Goal: Task Accomplishment & Management: Manage account settings

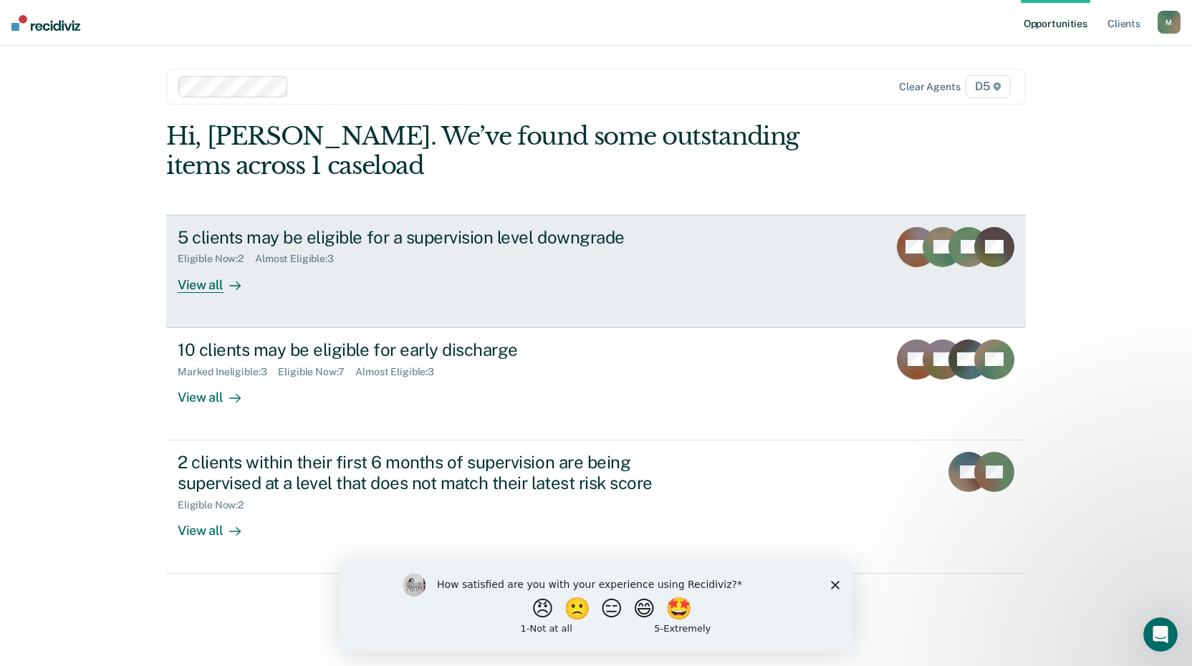
click at [206, 287] on div "View all" at bounding box center [218, 279] width 80 height 28
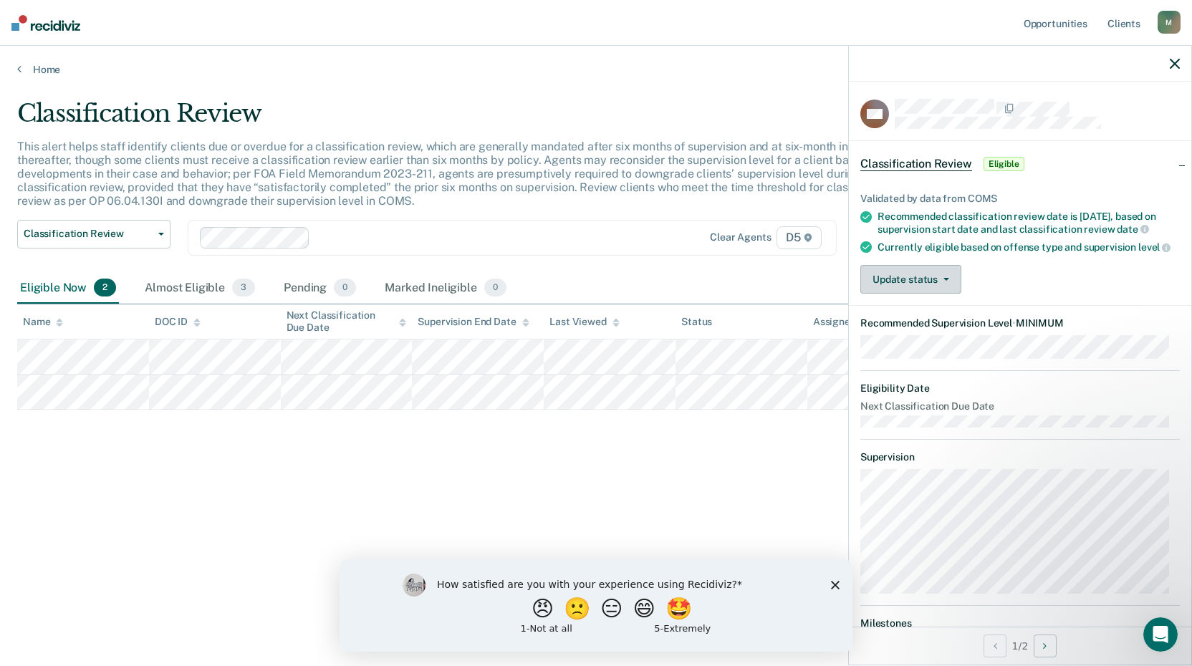
click at [947, 292] on button "Update status" at bounding box center [911, 279] width 101 height 29
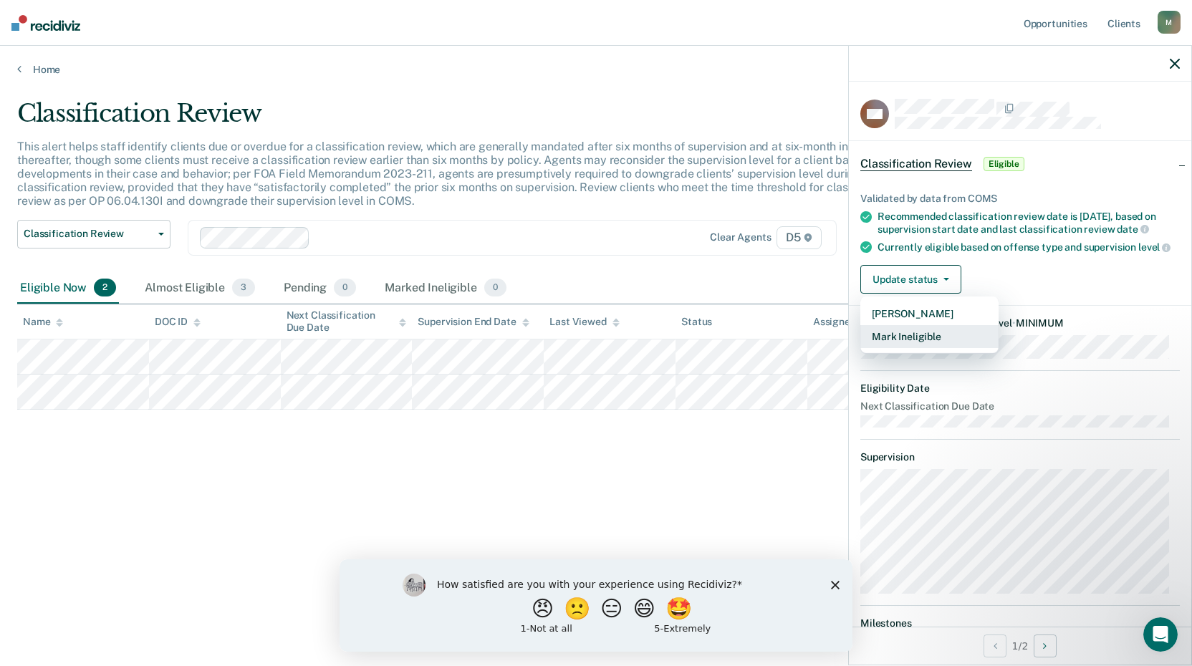
click at [937, 348] on button "Mark Ineligible" at bounding box center [930, 336] width 138 height 23
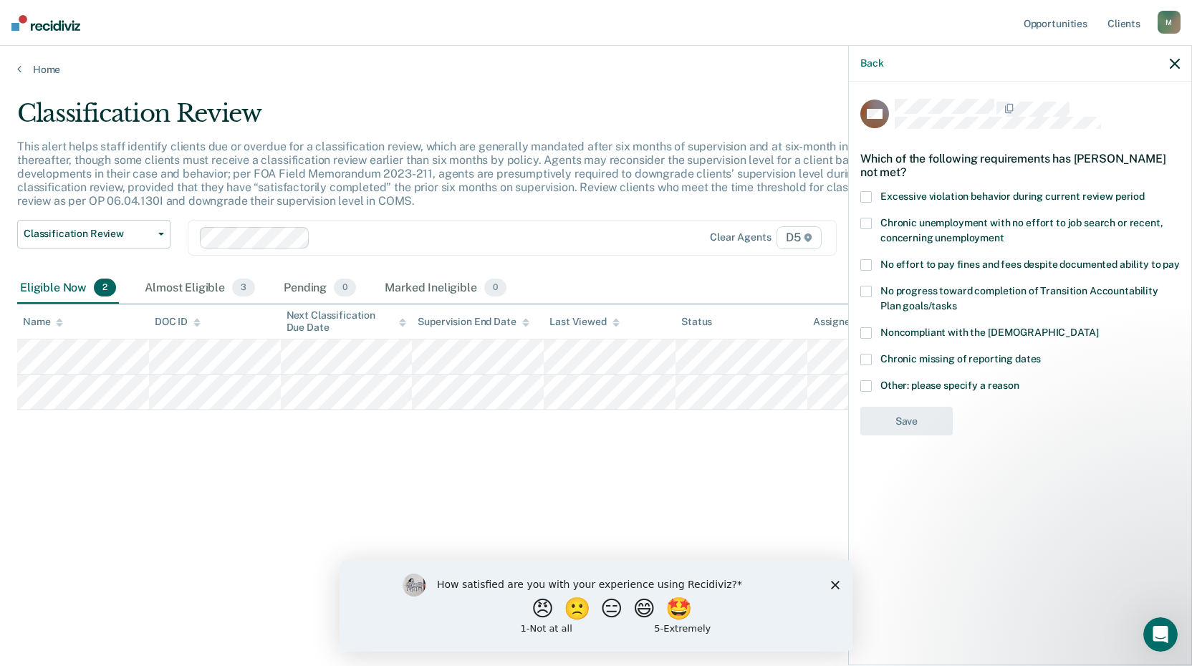
click at [870, 267] on span at bounding box center [866, 264] width 11 height 11
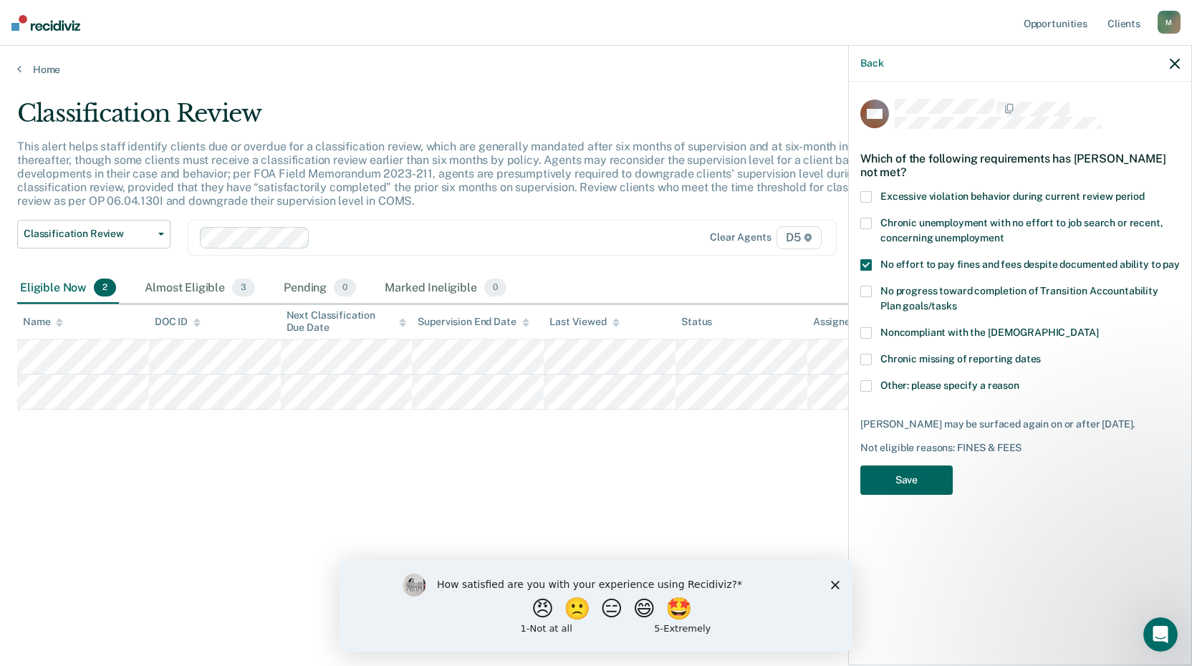
click at [926, 487] on button "Save" at bounding box center [907, 480] width 92 height 29
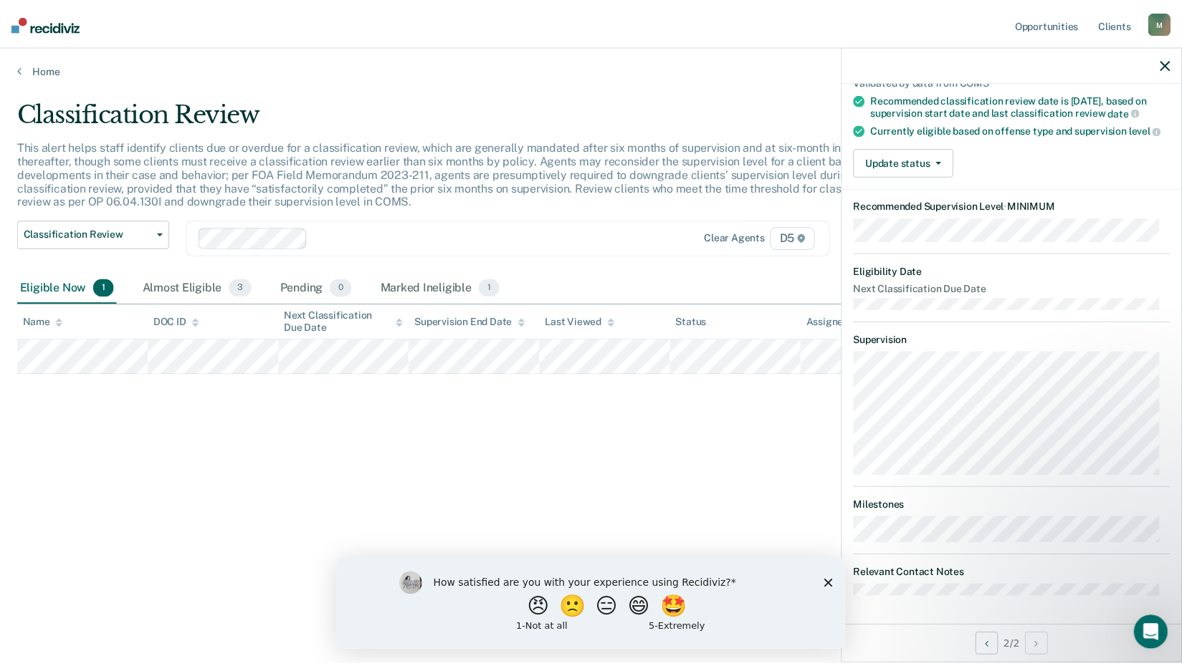
scroll to position [125, 0]
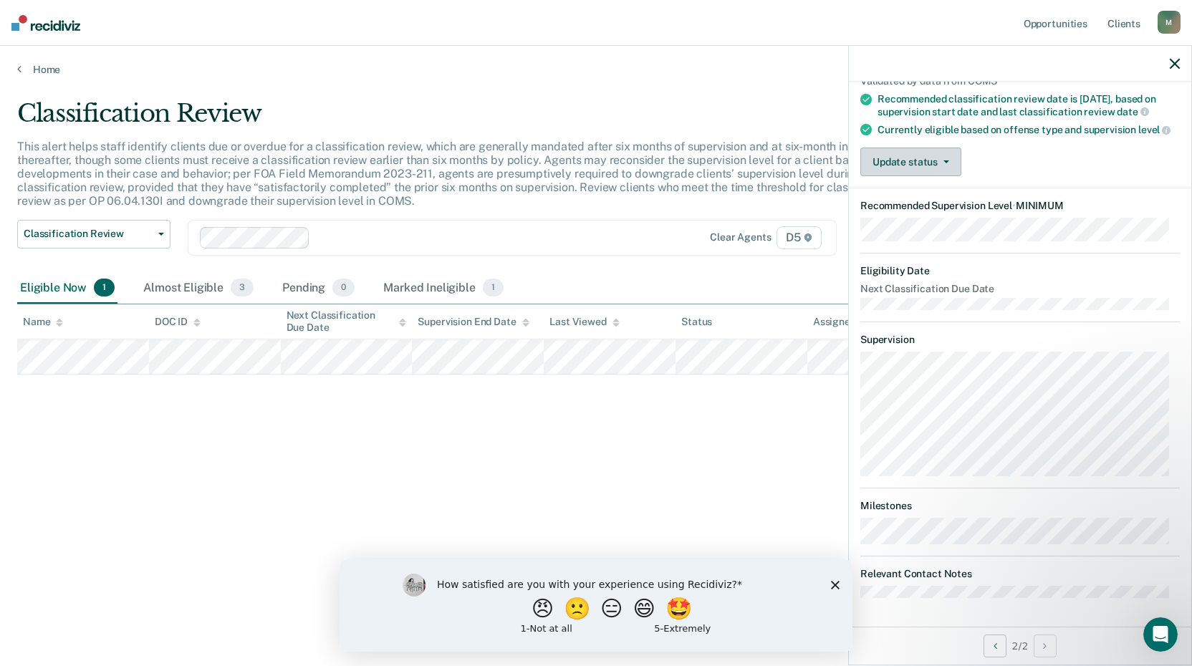
click at [945, 163] on icon "button" at bounding box center [947, 162] width 6 height 3
click at [990, 165] on div "Update status [PERSON_NAME] Mark Ineligible" at bounding box center [1021, 162] width 320 height 29
click at [1175, 62] on icon "button" at bounding box center [1175, 64] width 10 height 10
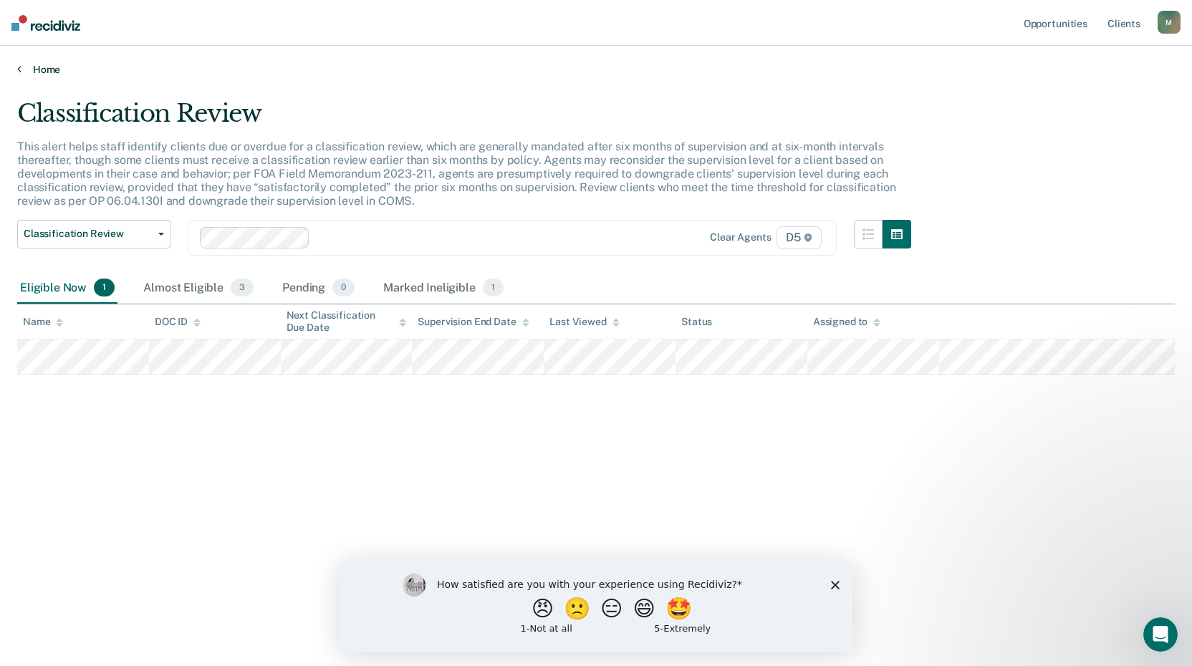
click at [39, 66] on link "Home" at bounding box center [596, 69] width 1158 height 13
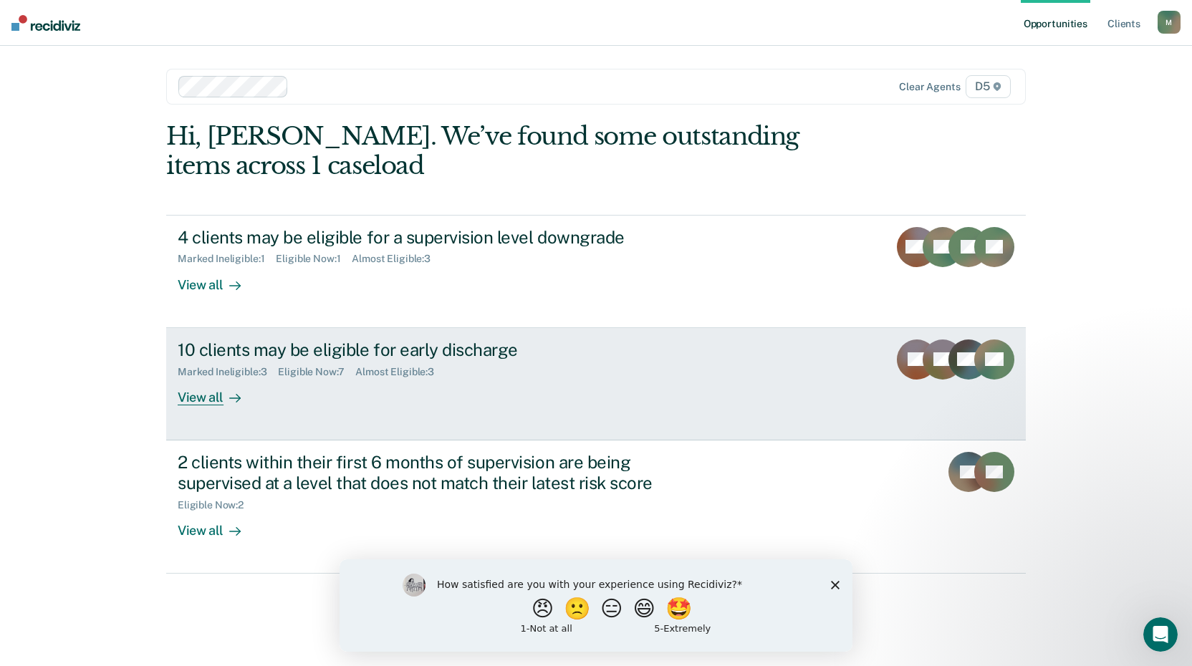
click at [200, 394] on div "View all" at bounding box center [218, 392] width 80 height 28
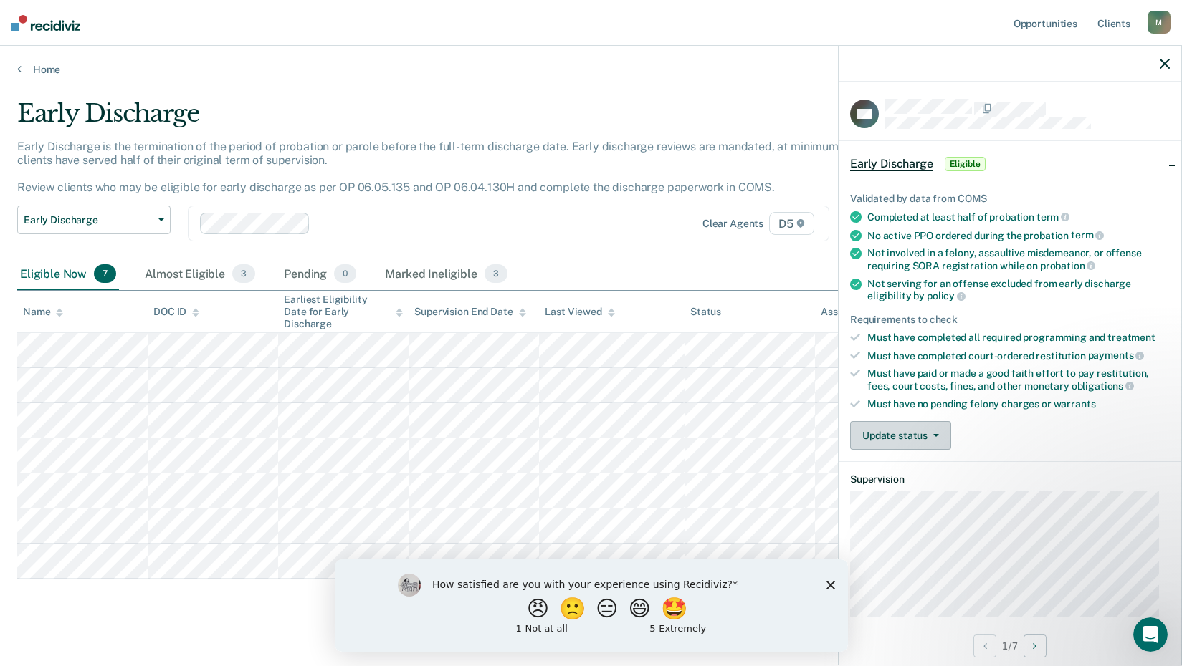
click at [938, 433] on button "Update status" at bounding box center [900, 435] width 101 height 29
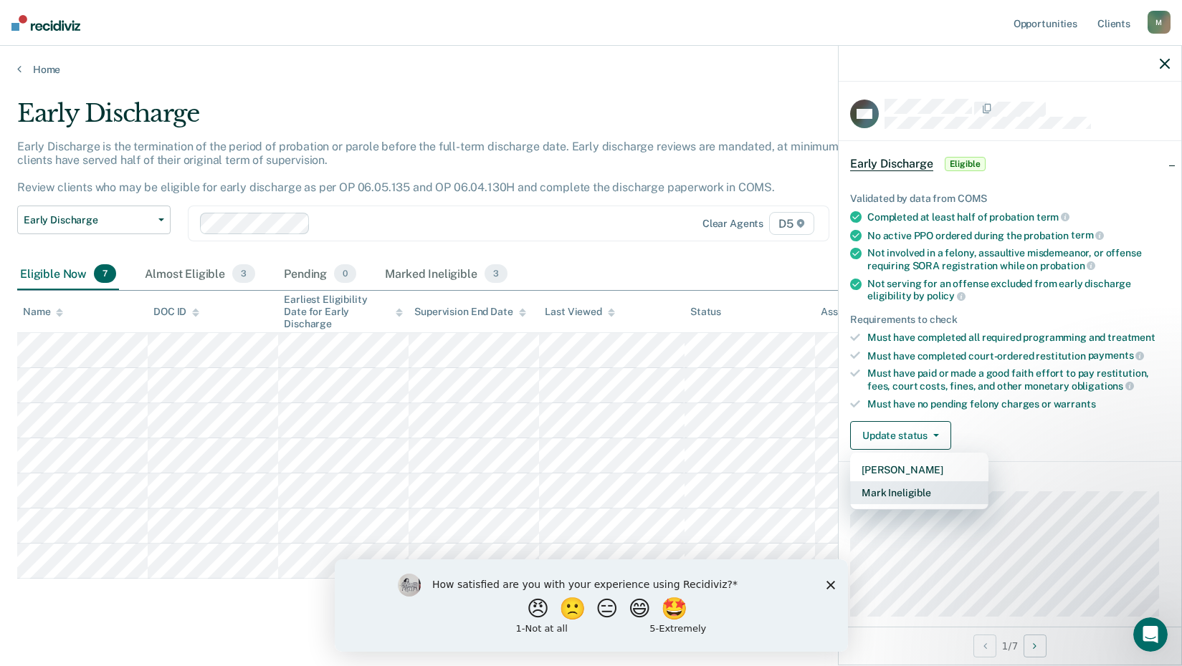
click at [942, 491] on button "Mark Ineligible" at bounding box center [919, 493] width 138 height 23
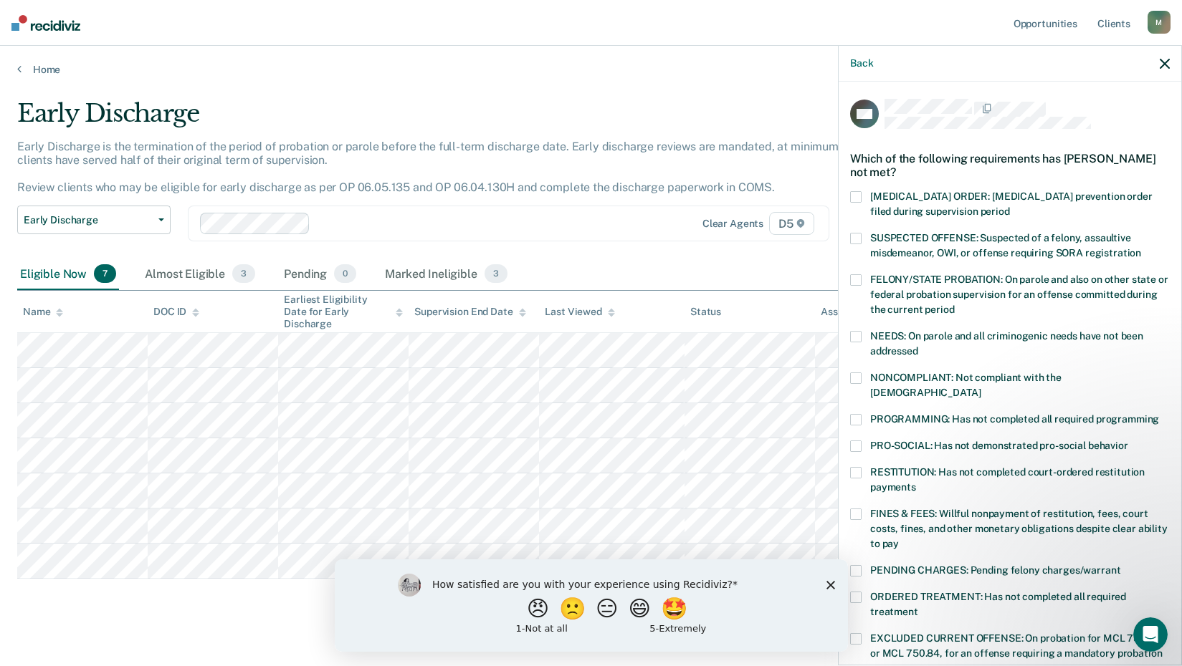
click at [857, 414] on span at bounding box center [855, 419] width 11 height 11
click at [855, 592] on span at bounding box center [855, 597] width 11 height 11
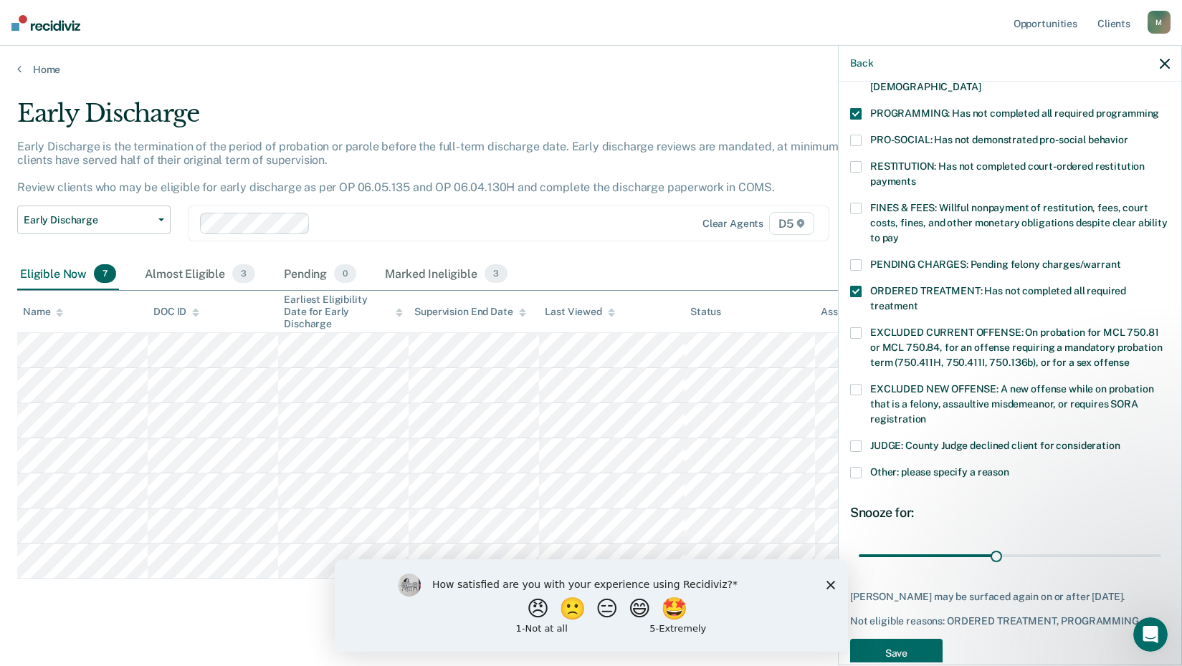
scroll to position [332, 0]
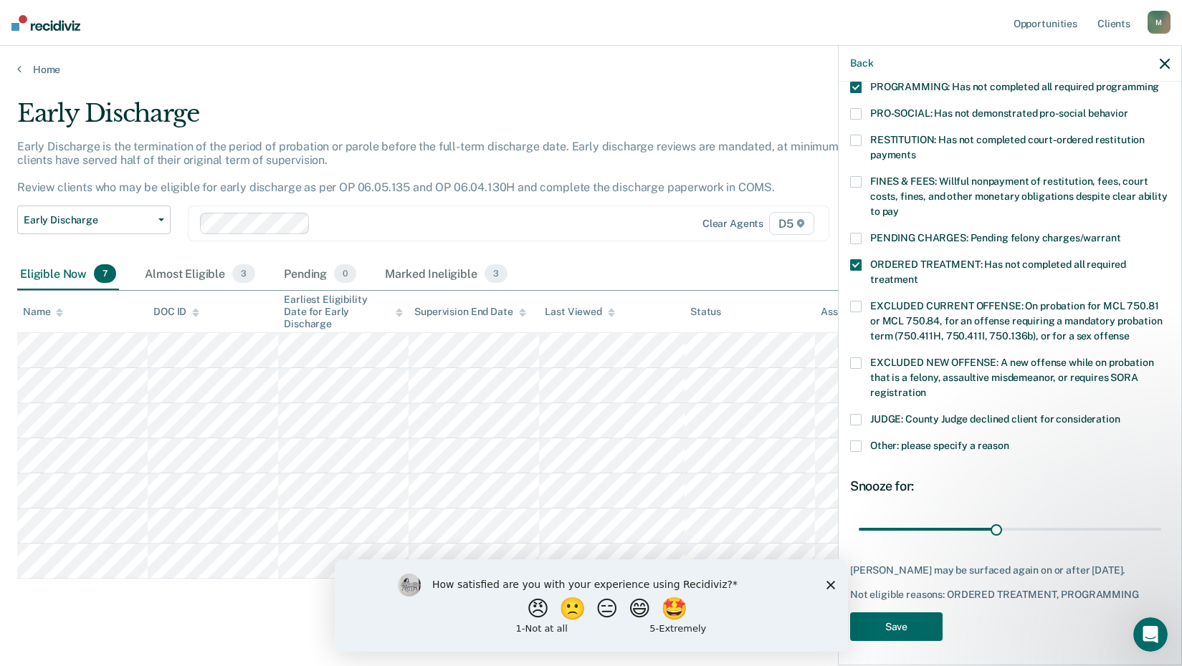
click at [854, 441] on span at bounding box center [855, 446] width 11 height 11
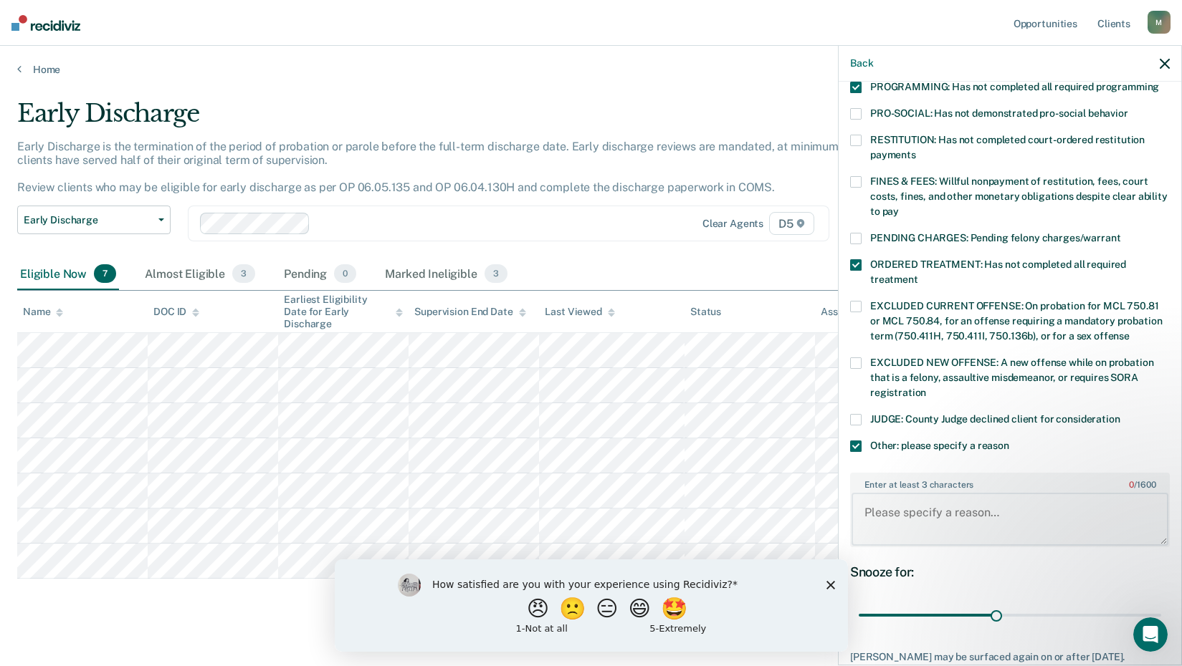
click at [886, 496] on textarea "Enter at least 3 characters 0 / 1600" at bounding box center [1009, 519] width 317 height 53
type textarea "Recently relapsed."
drag, startPoint x: 992, startPoint y: 602, endPoint x: 1146, endPoint y: 593, distance: 154.3
type input "65"
click at [1146, 603] on input "range" at bounding box center [1009, 615] width 302 height 25
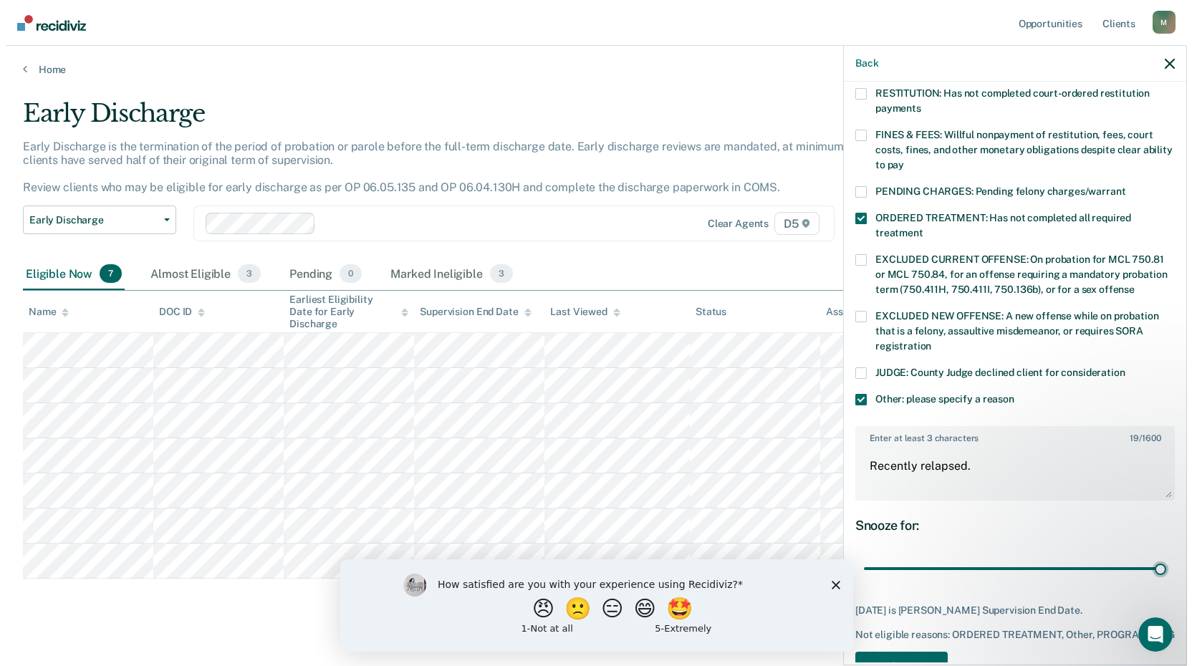
scroll to position [404, 0]
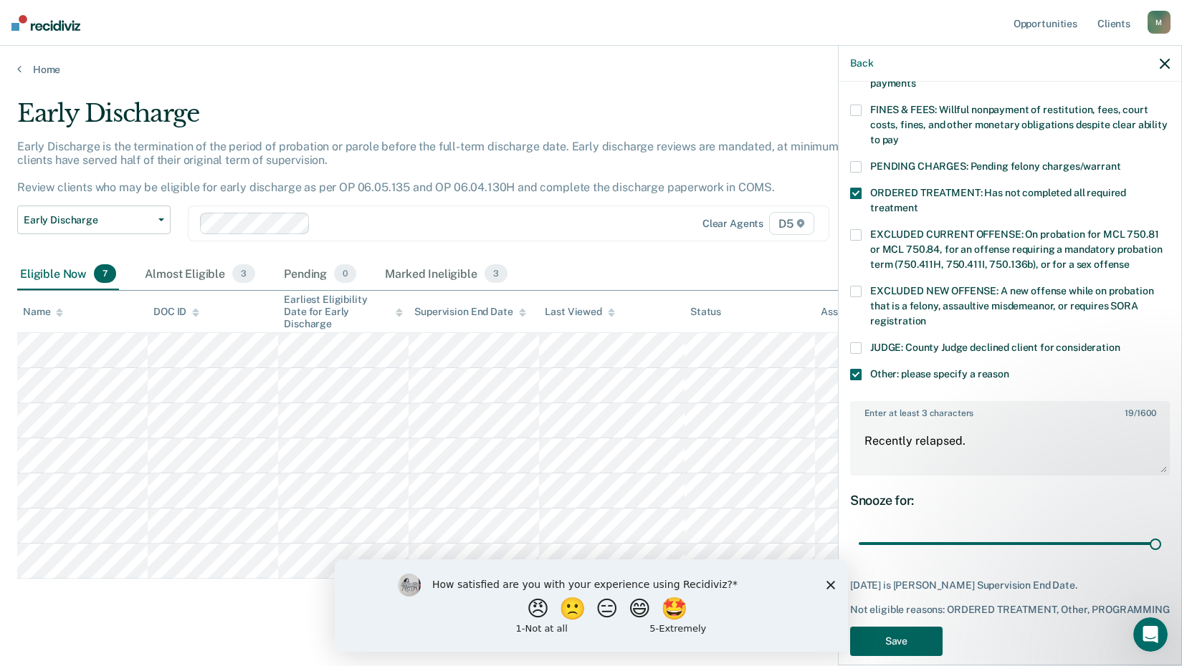
click at [880, 636] on button "Save" at bounding box center [896, 641] width 92 height 29
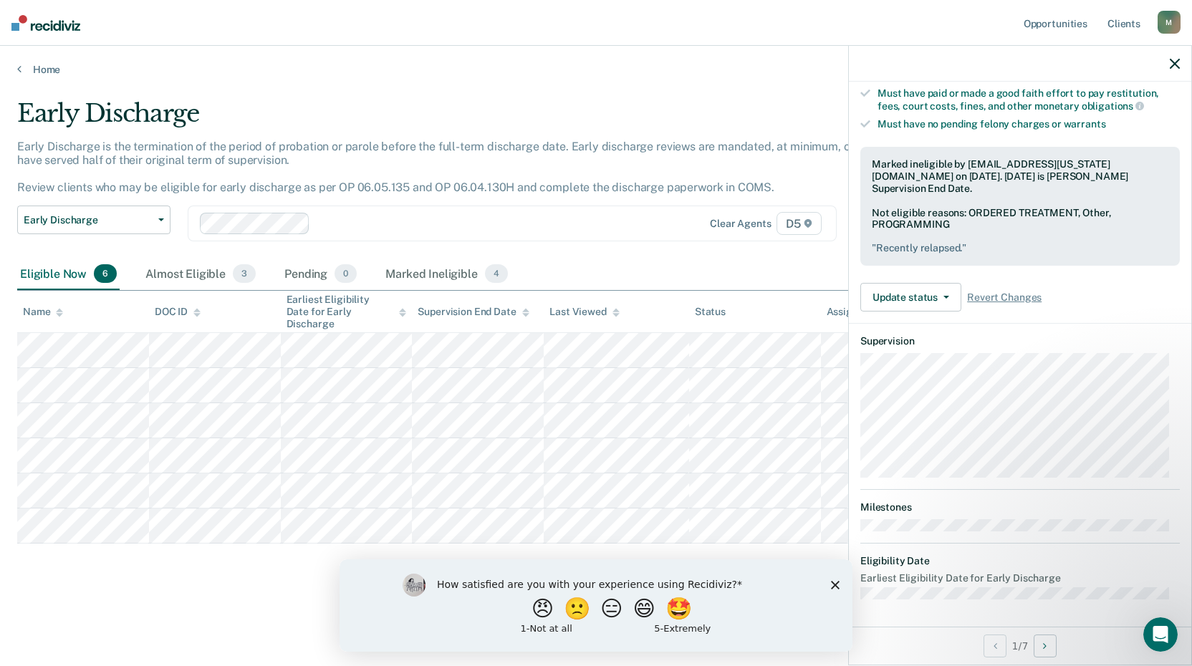
scroll to position [262, 0]
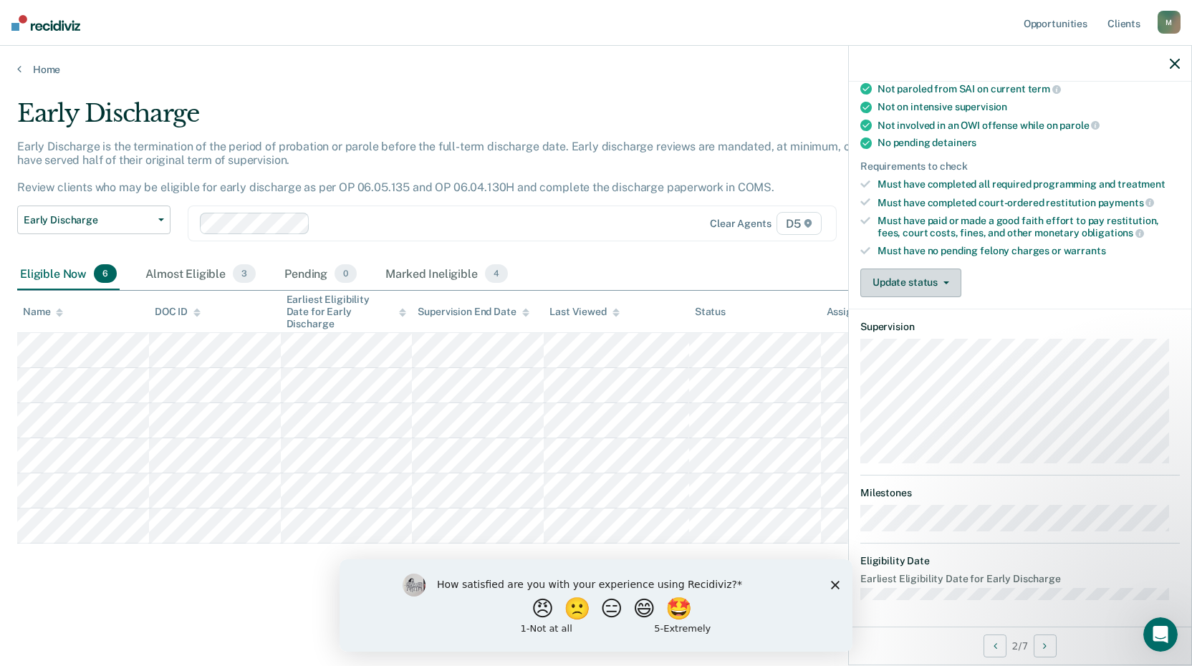
click at [947, 278] on button "Update status" at bounding box center [911, 283] width 101 height 29
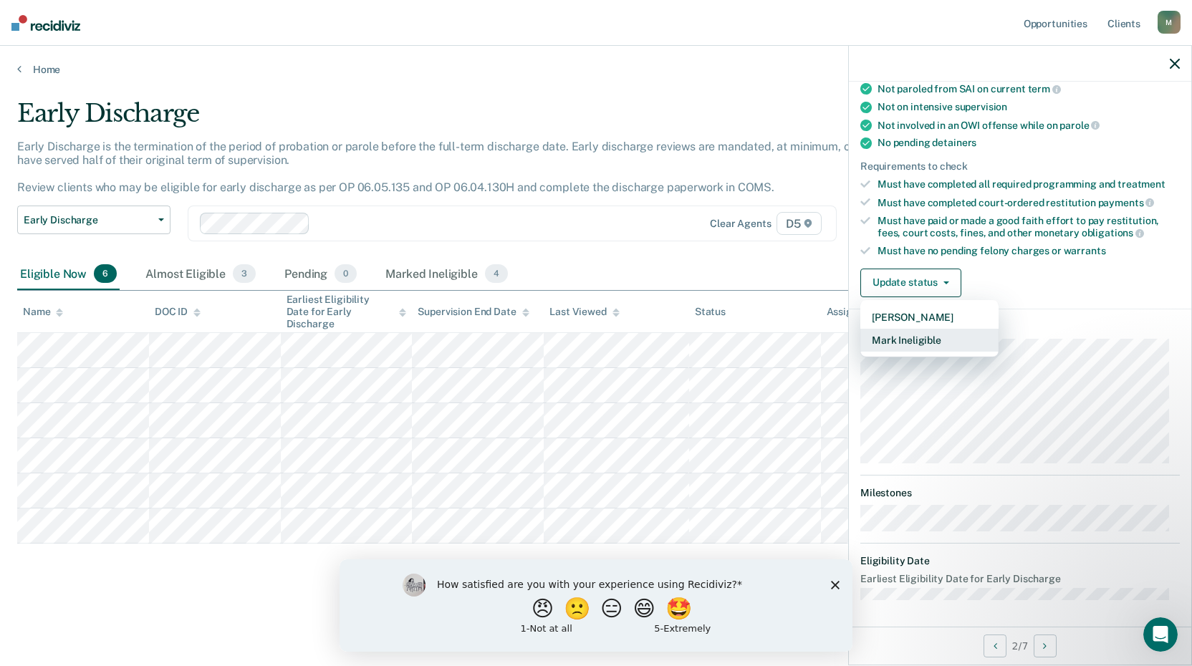
click at [944, 343] on button "Mark Ineligible" at bounding box center [930, 340] width 138 height 23
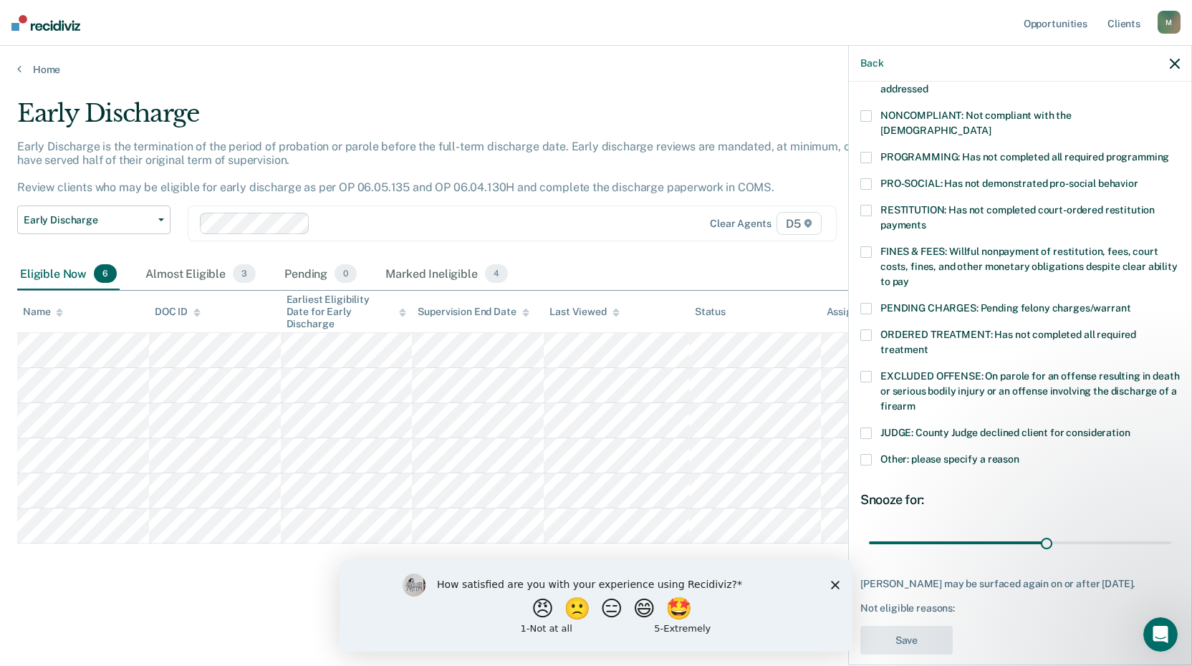
click at [863, 303] on span at bounding box center [866, 308] width 11 height 11
click at [868, 330] on span at bounding box center [866, 335] width 11 height 11
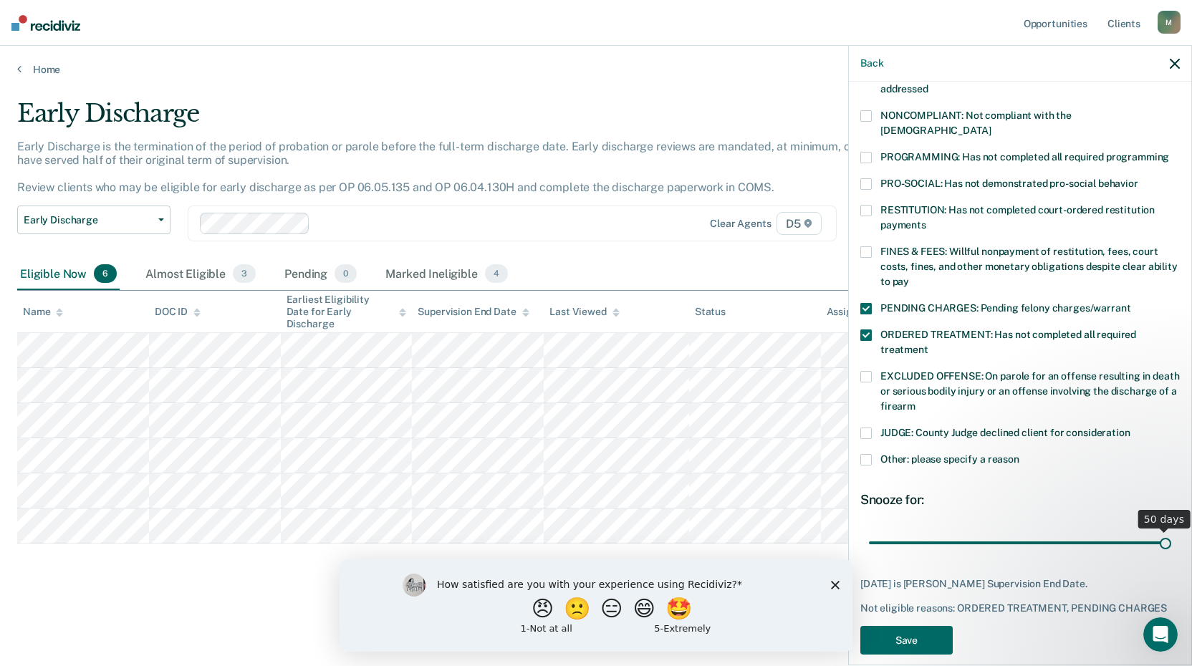
drag, startPoint x: 1038, startPoint y: 523, endPoint x: 1166, endPoint y: 522, distance: 128.3
type input "50"
click at [1166, 530] on input "range" at bounding box center [1020, 542] width 302 height 25
click at [912, 628] on button "Save" at bounding box center [907, 640] width 92 height 29
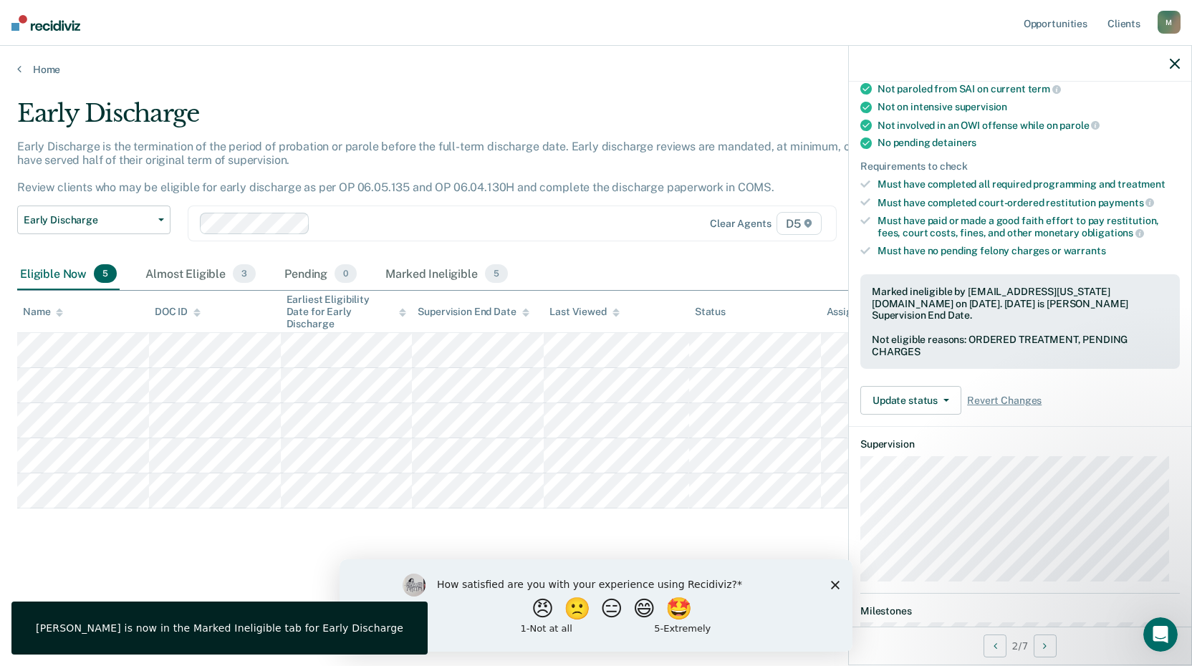
scroll to position [138, 0]
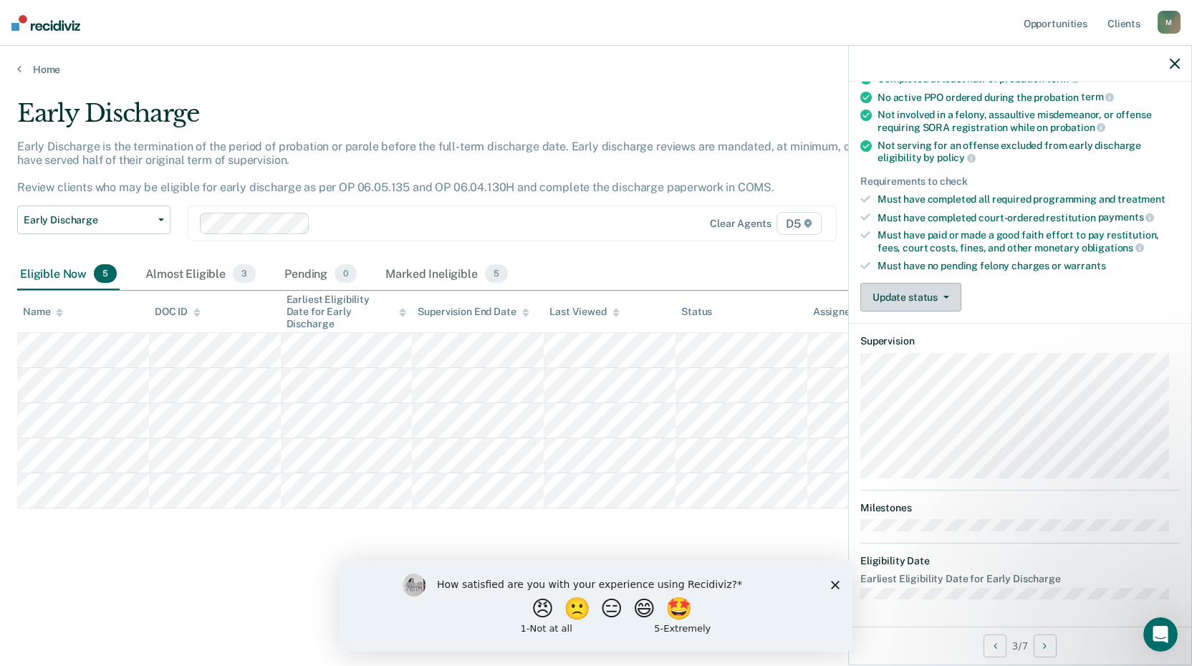
click at [944, 292] on button "Update status" at bounding box center [911, 297] width 101 height 29
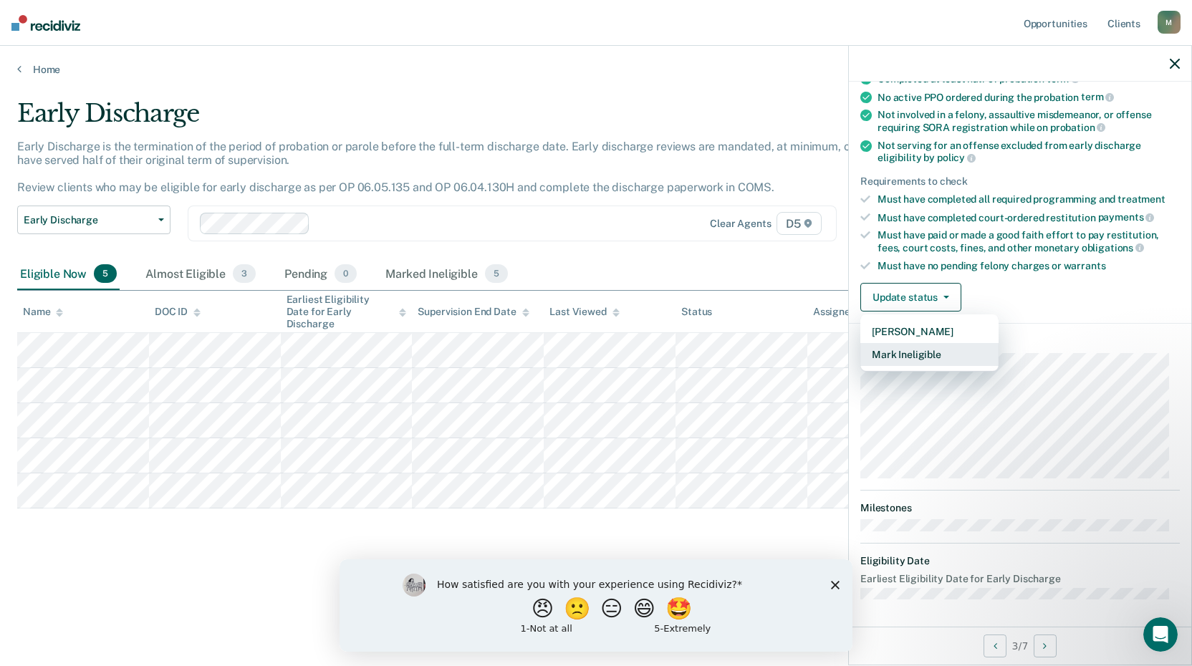
click at [935, 351] on button "Mark Ineligible" at bounding box center [930, 354] width 138 height 23
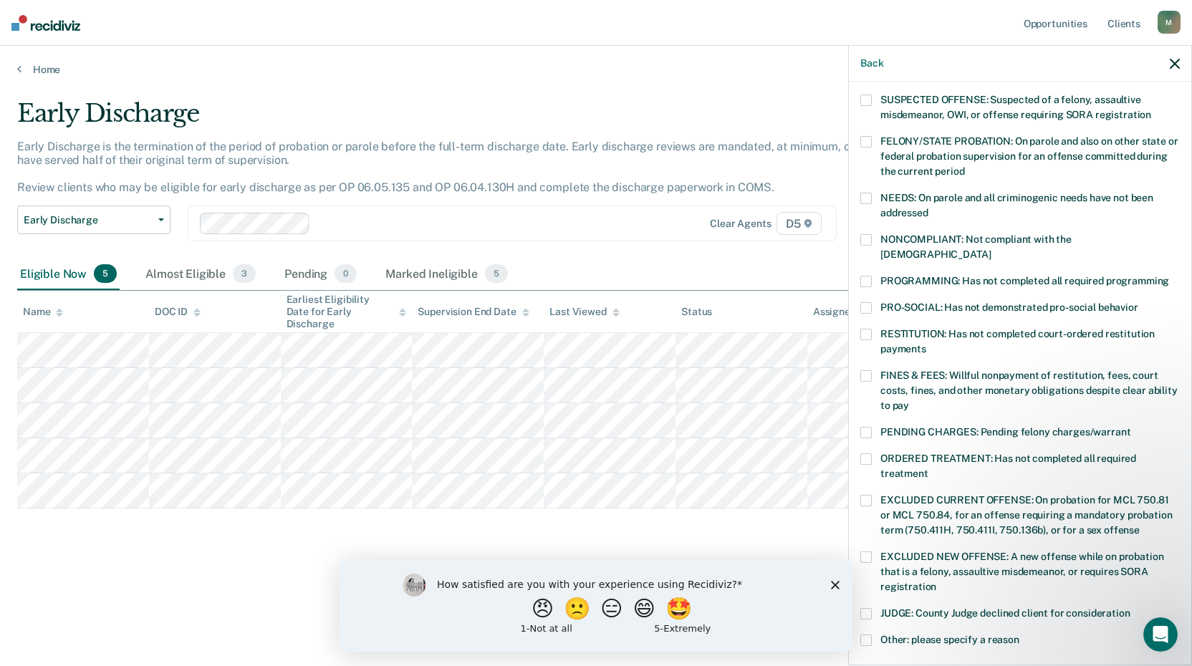
click at [866, 370] on span at bounding box center [866, 375] width 11 height 11
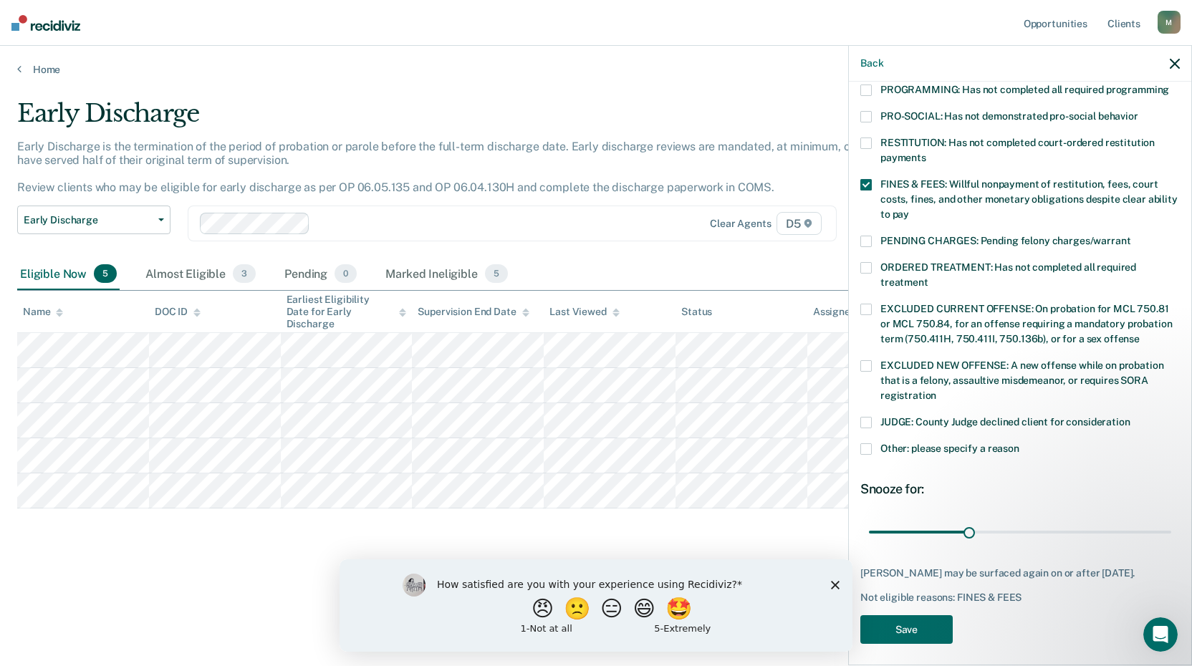
scroll to position [332, 0]
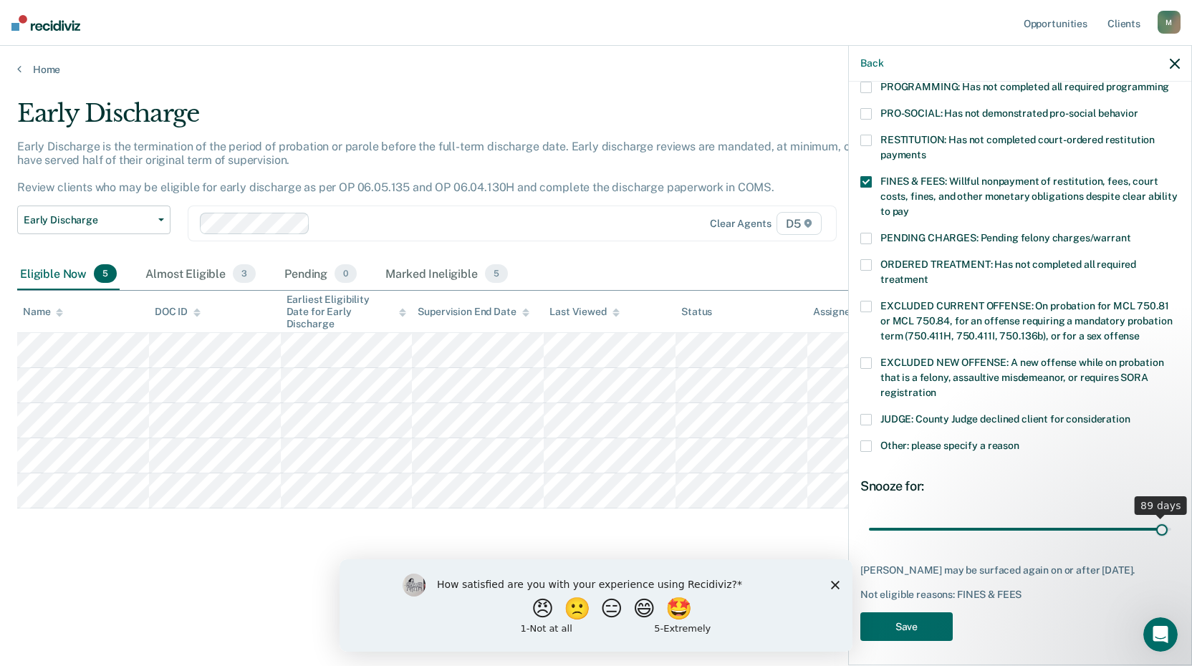
drag, startPoint x: 964, startPoint y: 513, endPoint x: 1153, endPoint y: 502, distance: 188.8
type input "89"
click at [1153, 517] on input "range" at bounding box center [1020, 529] width 302 height 25
click at [935, 626] on button "Save" at bounding box center [907, 627] width 92 height 29
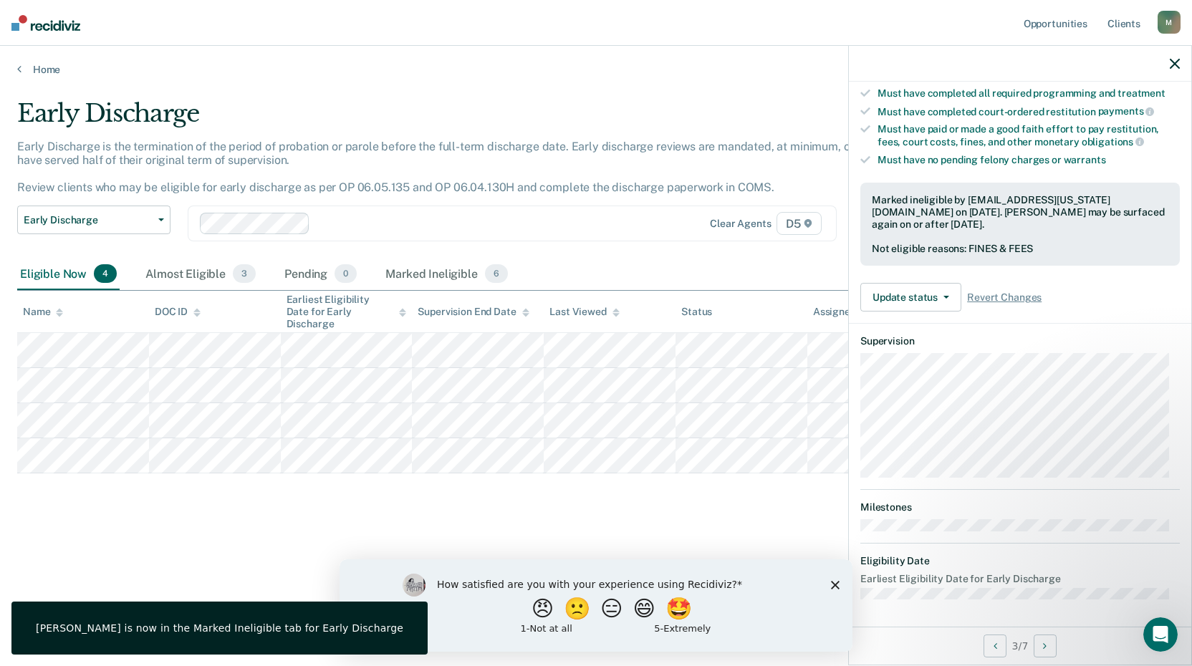
scroll to position [153, 0]
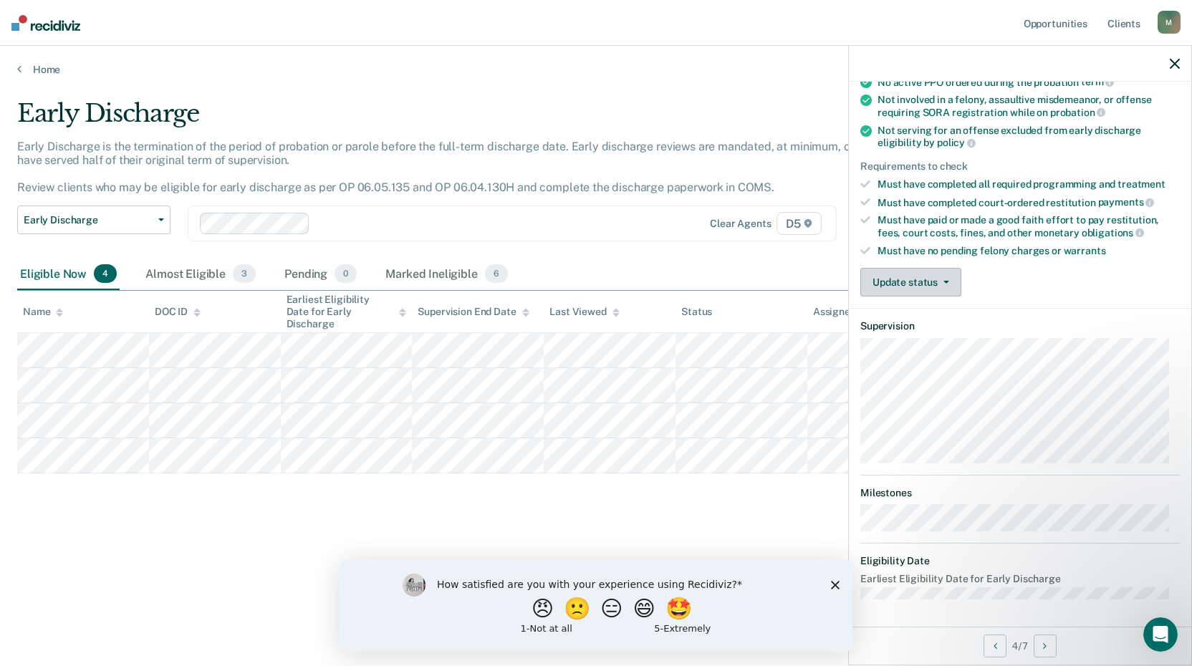
click at [948, 281] on icon "button" at bounding box center [947, 282] width 6 height 3
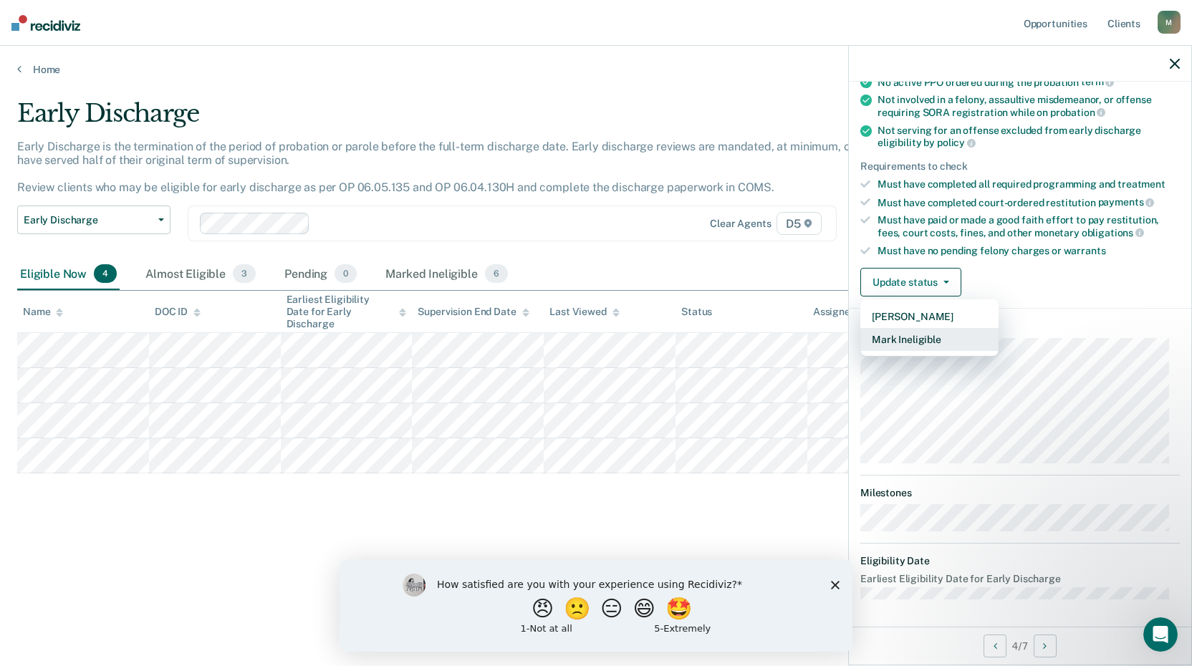
click at [937, 345] on button "Mark Ineligible" at bounding box center [930, 339] width 138 height 23
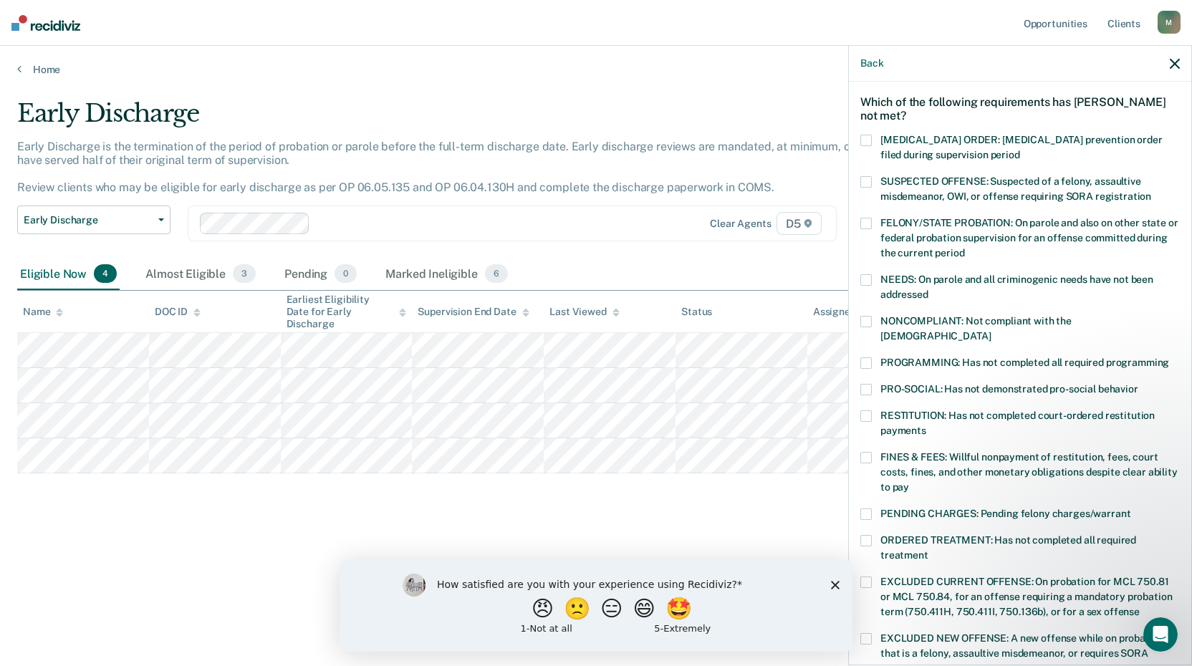
scroll to position [82, 0]
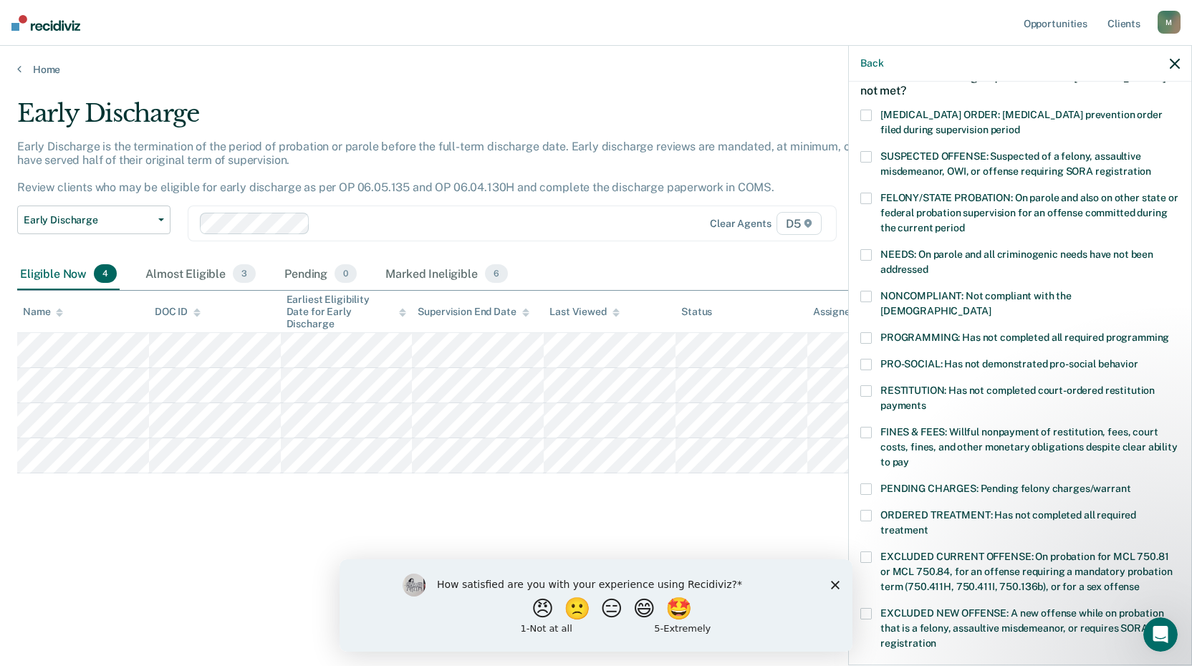
click at [868, 484] on span at bounding box center [866, 489] width 11 height 11
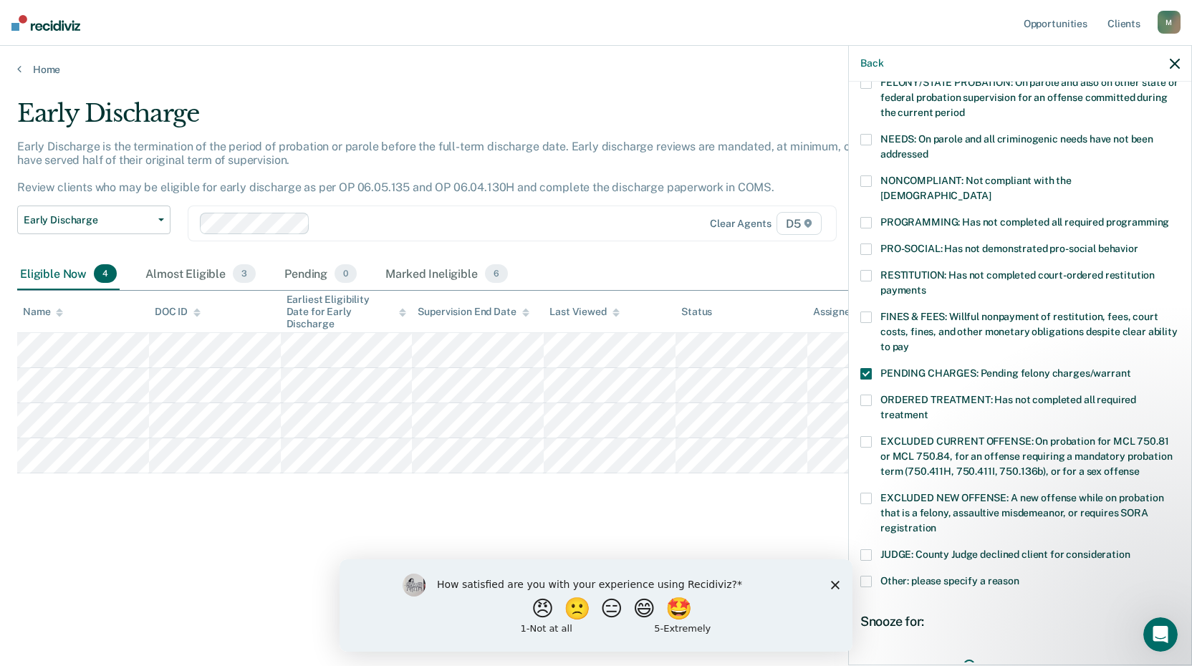
scroll to position [225, 0]
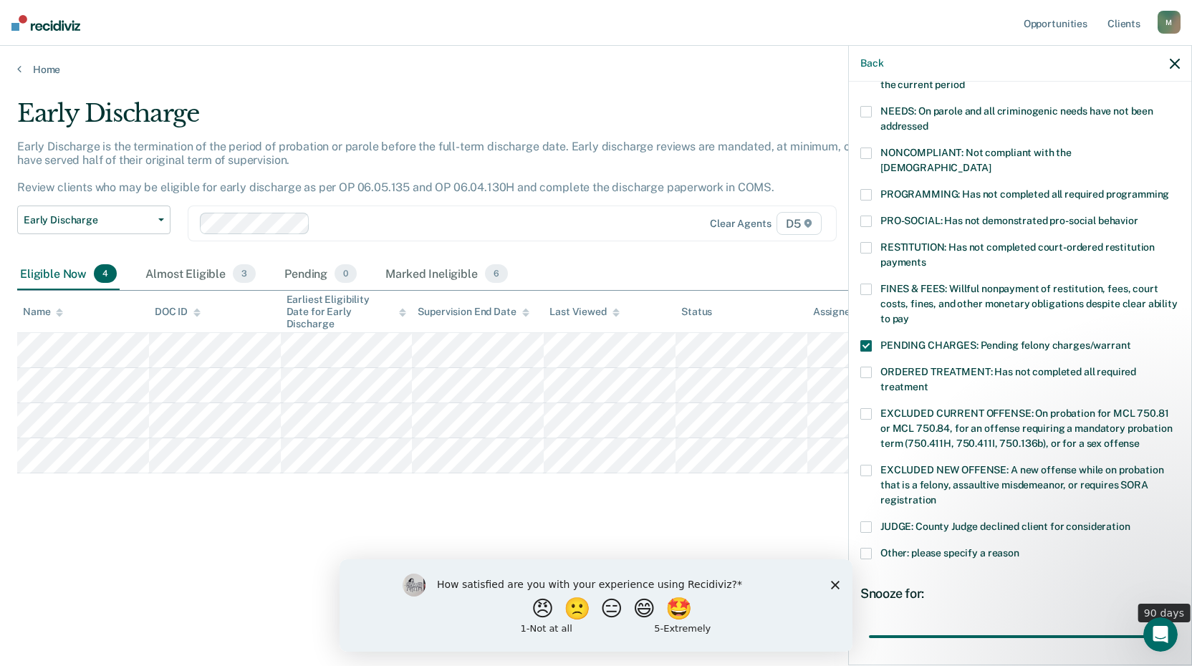
drag, startPoint x: 963, startPoint y: 621, endPoint x: 1155, endPoint y: 614, distance: 192.1
type input "90"
click at [1155, 624] on input "range" at bounding box center [1020, 636] width 302 height 25
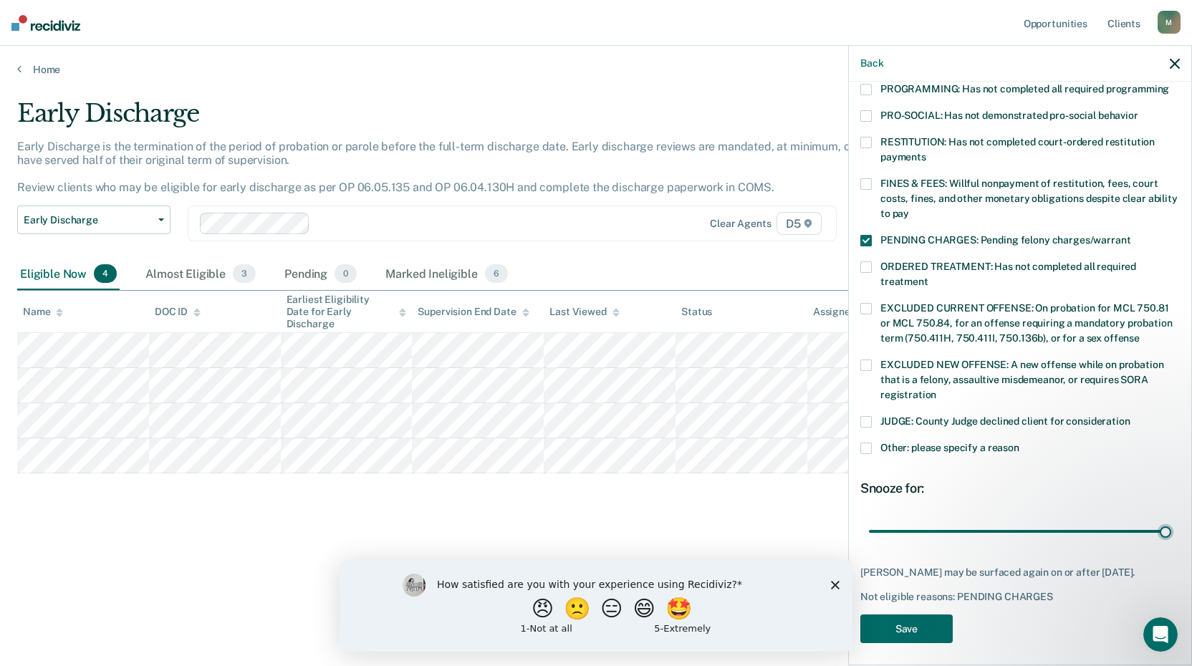
scroll to position [332, 0]
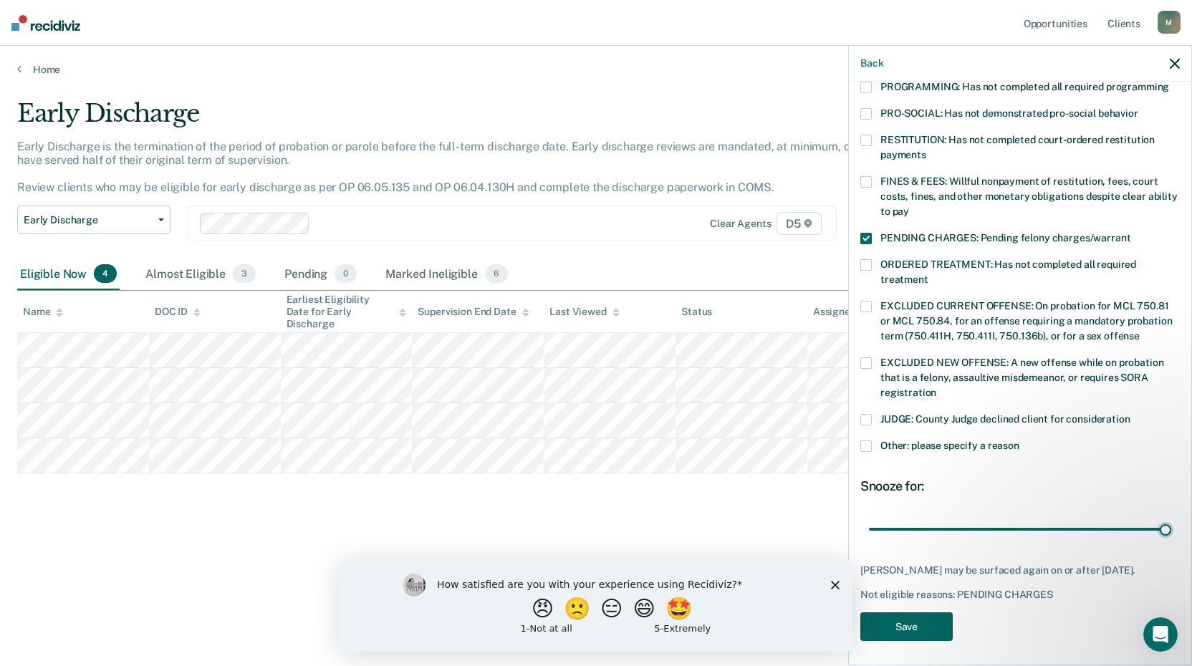
click at [930, 617] on button "Save" at bounding box center [907, 627] width 92 height 29
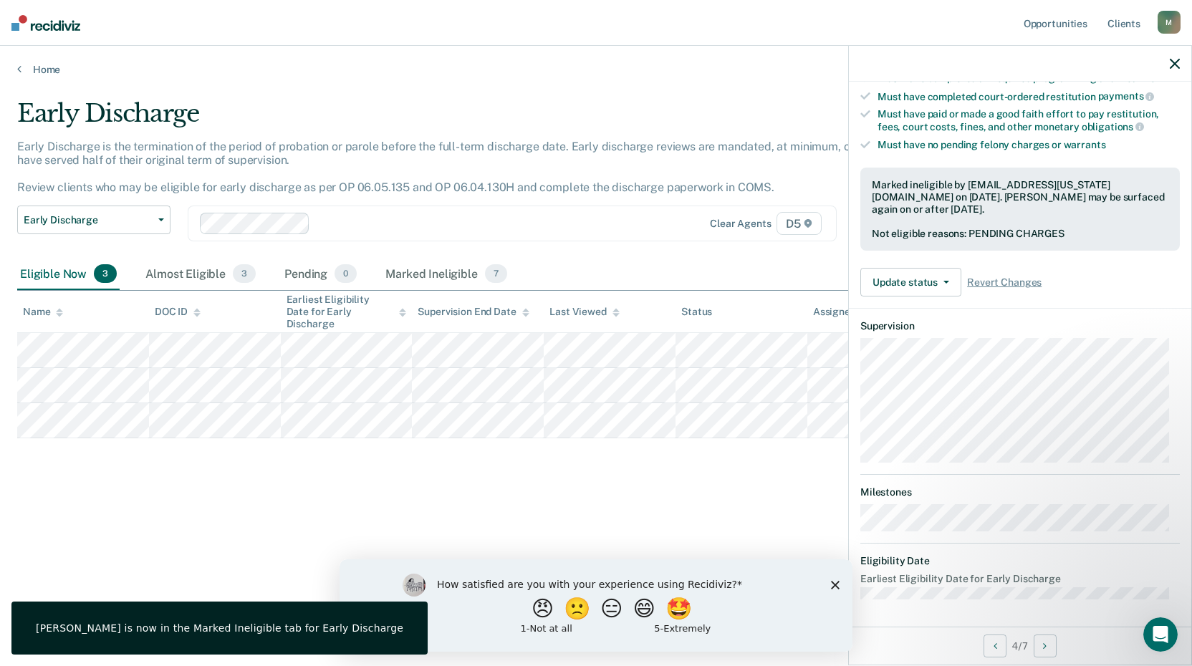
scroll to position [138, 0]
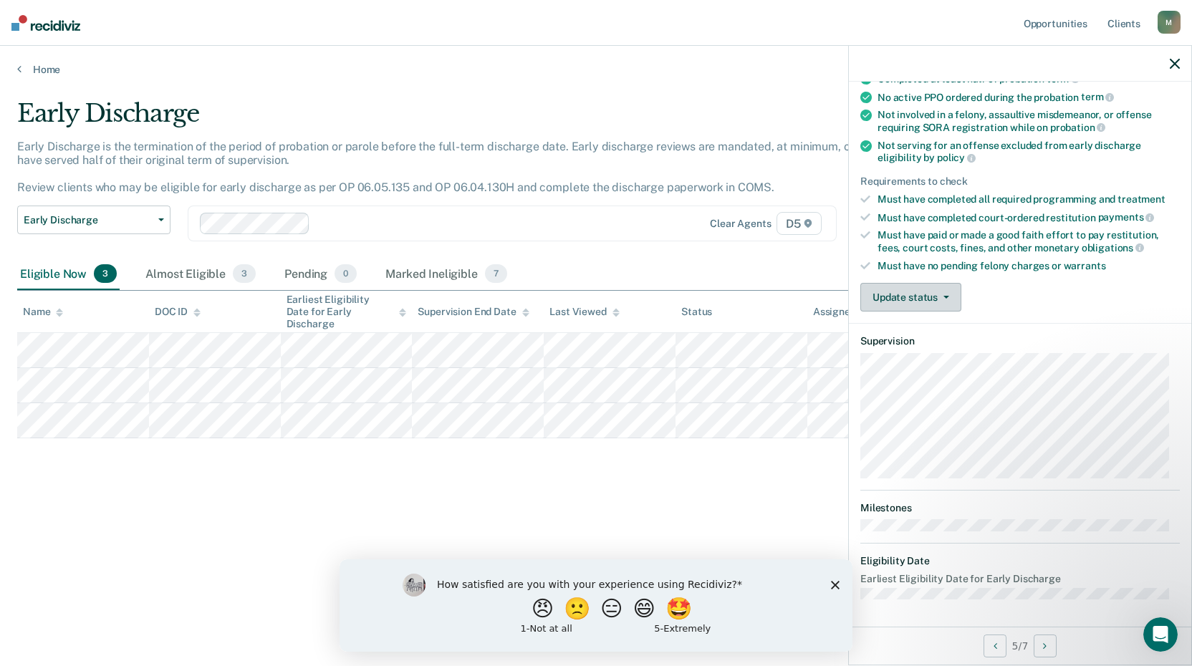
click at [947, 296] on icon "button" at bounding box center [947, 297] width 6 height 3
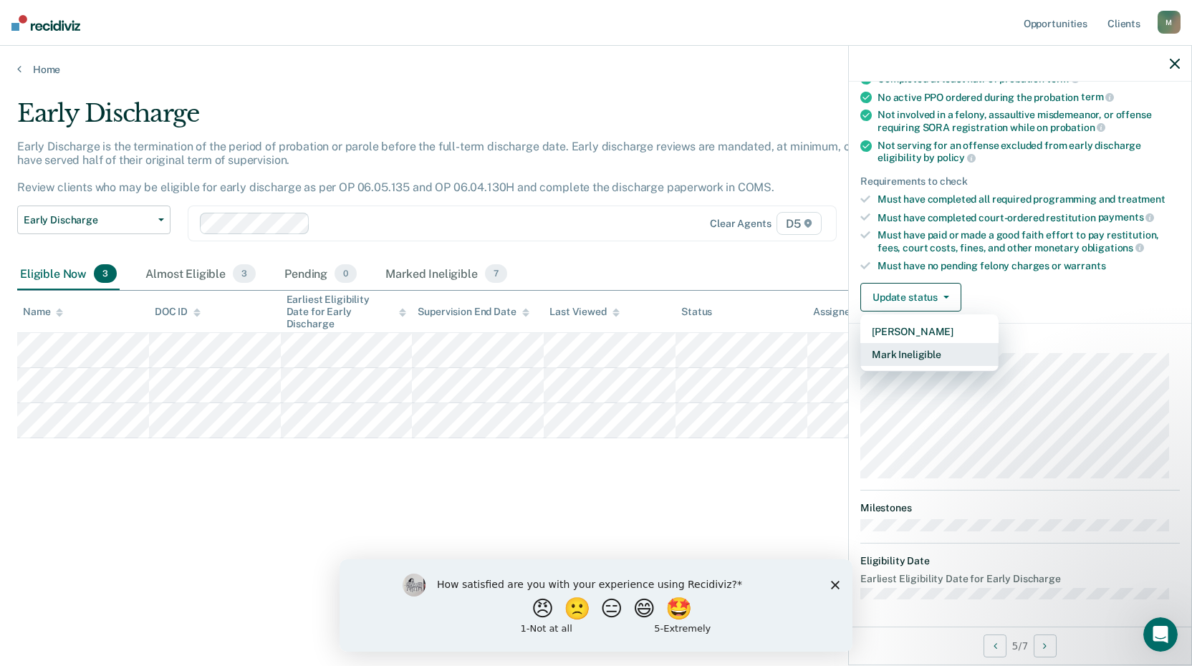
click at [943, 362] on button "Mark Ineligible" at bounding box center [930, 354] width 138 height 23
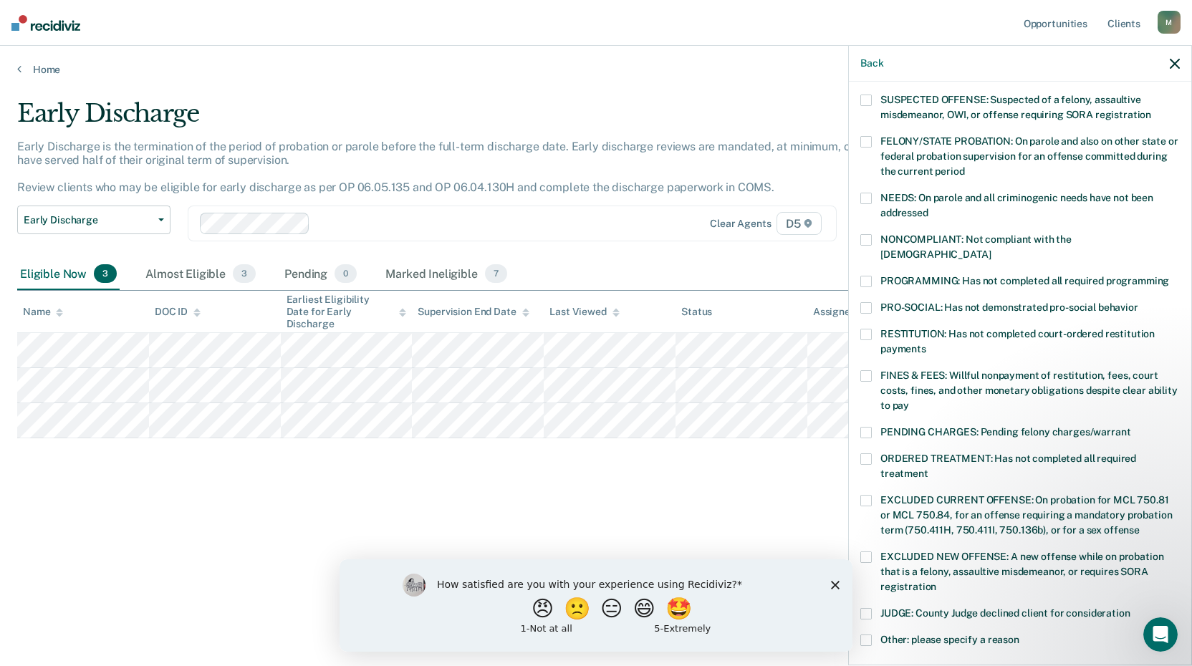
click at [868, 238] on span at bounding box center [866, 239] width 11 height 11
click at [865, 427] on span at bounding box center [866, 432] width 11 height 11
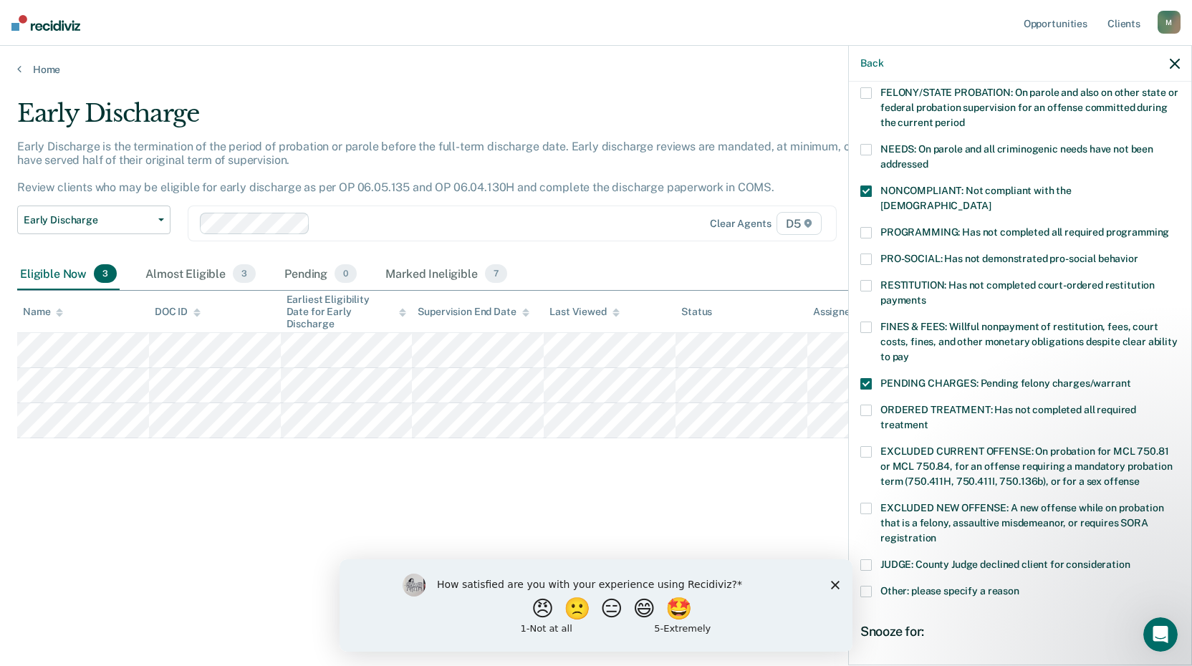
scroll to position [282, 0]
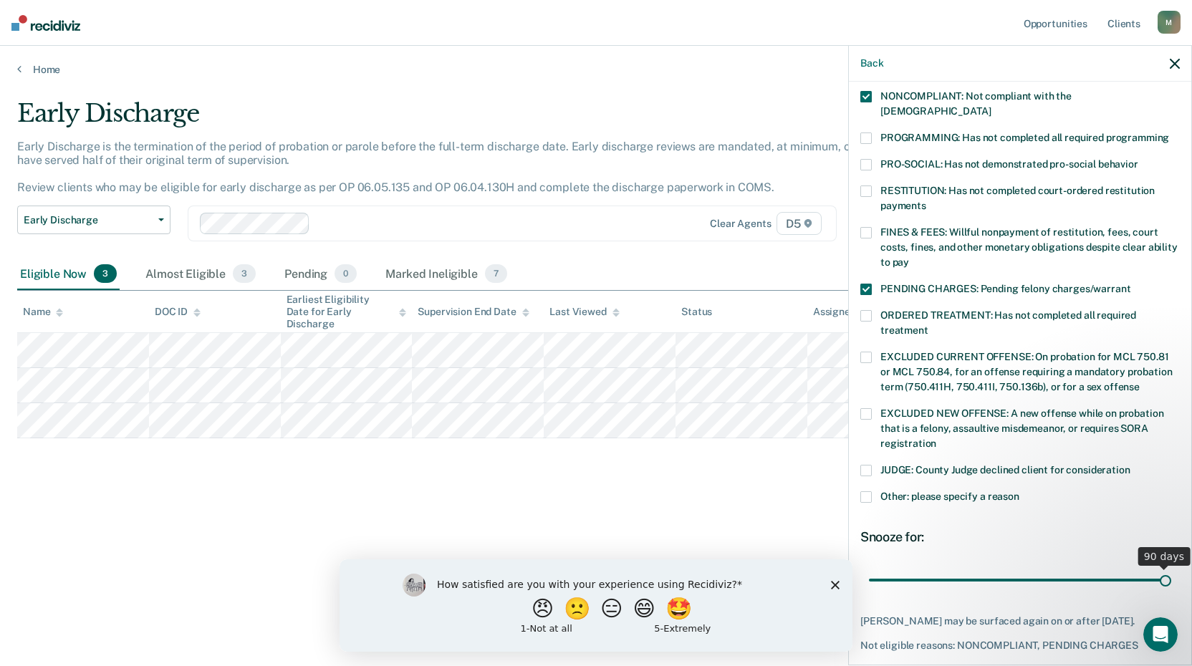
drag, startPoint x: 964, startPoint y: 566, endPoint x: 1159, endPoint y: 560, distance: 195.0
type input "90"
click at [1159, 568] on input "range" at bounding box center [1020, 580] width 302 height 25
click at [943, 664] on button "Save" at bounding box center [907, 678] width 92 height 29
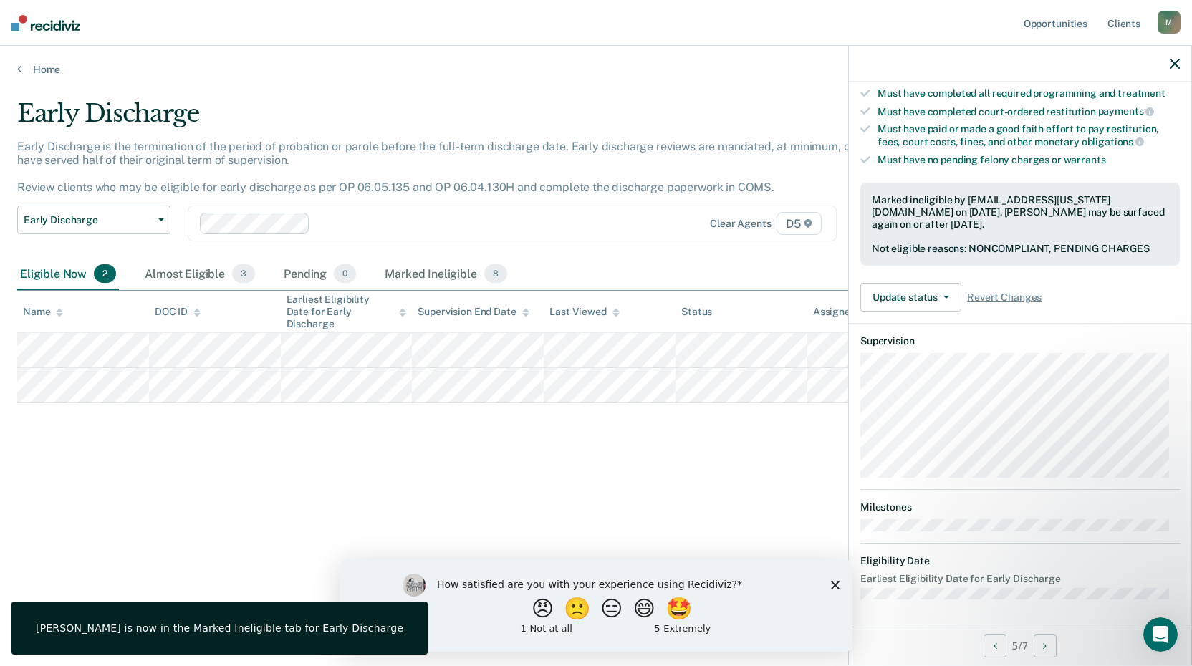
scroll to position [262, 0]
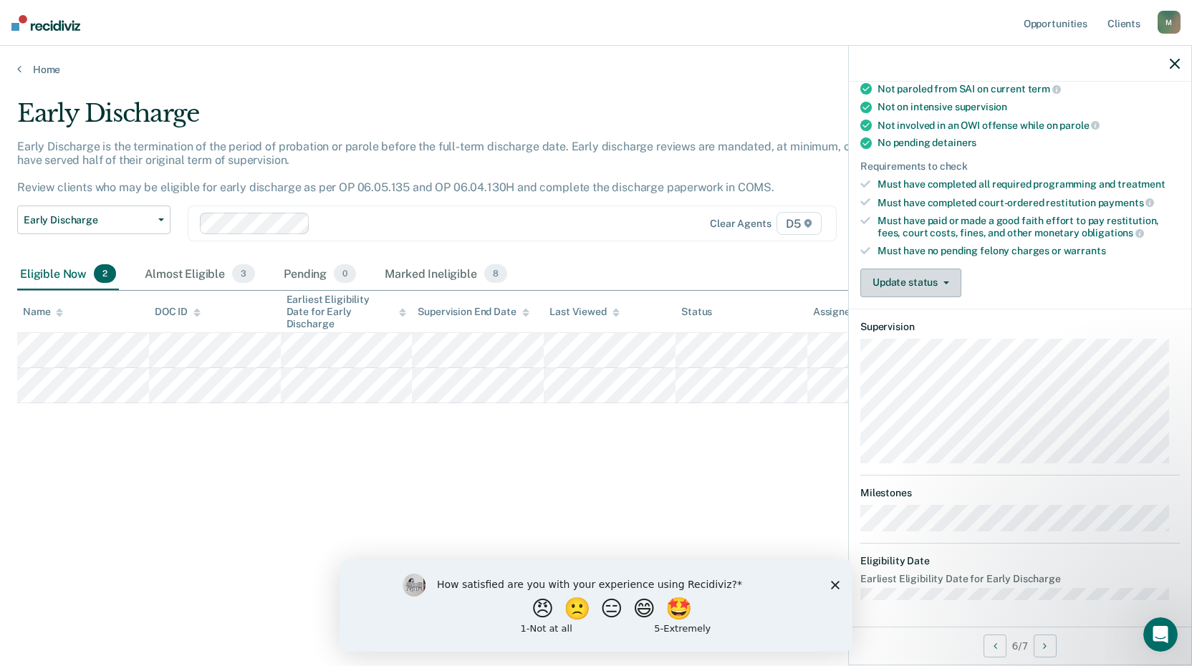
click at [947, 279] on button "Update status" at bounding box center [911, 283] width 101 height 29
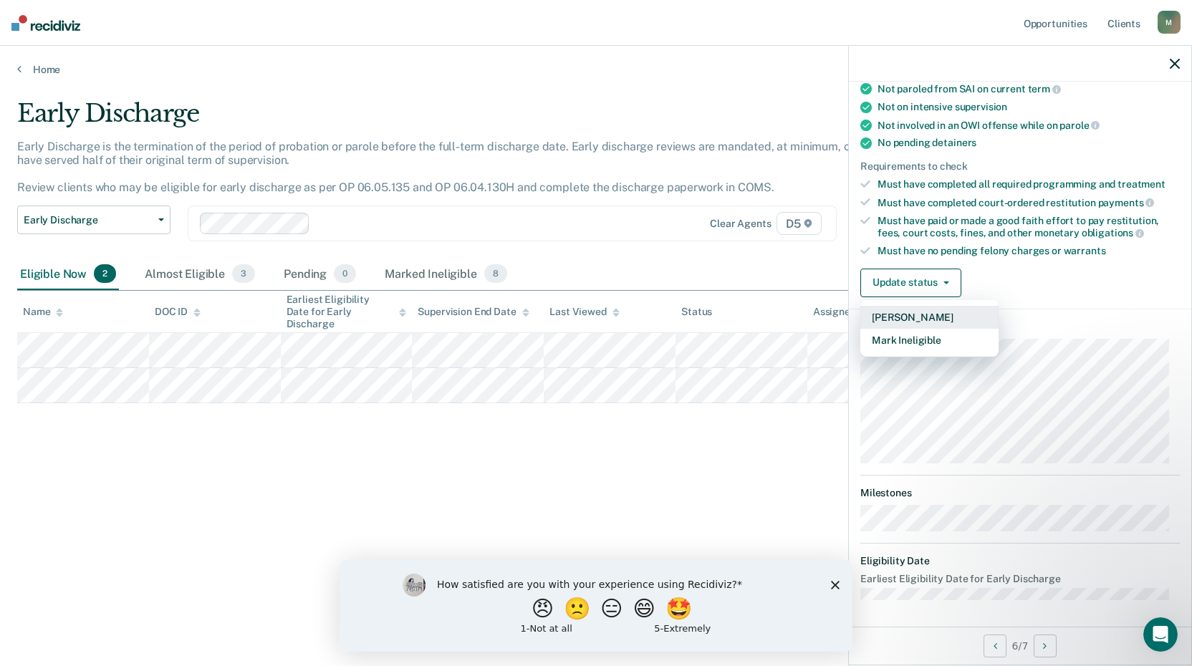
click at [971, 316] on button "[PERSON_NAME]" at bounding box center [930, 317] width 138 height 23
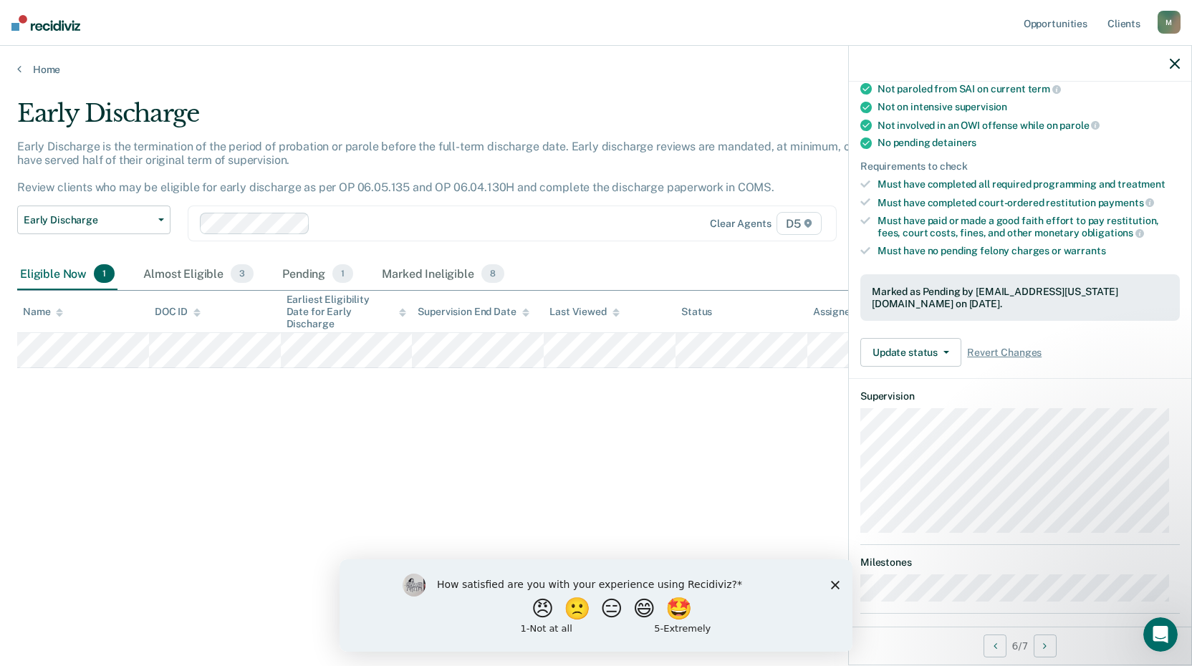
scroll to position [153, 0]
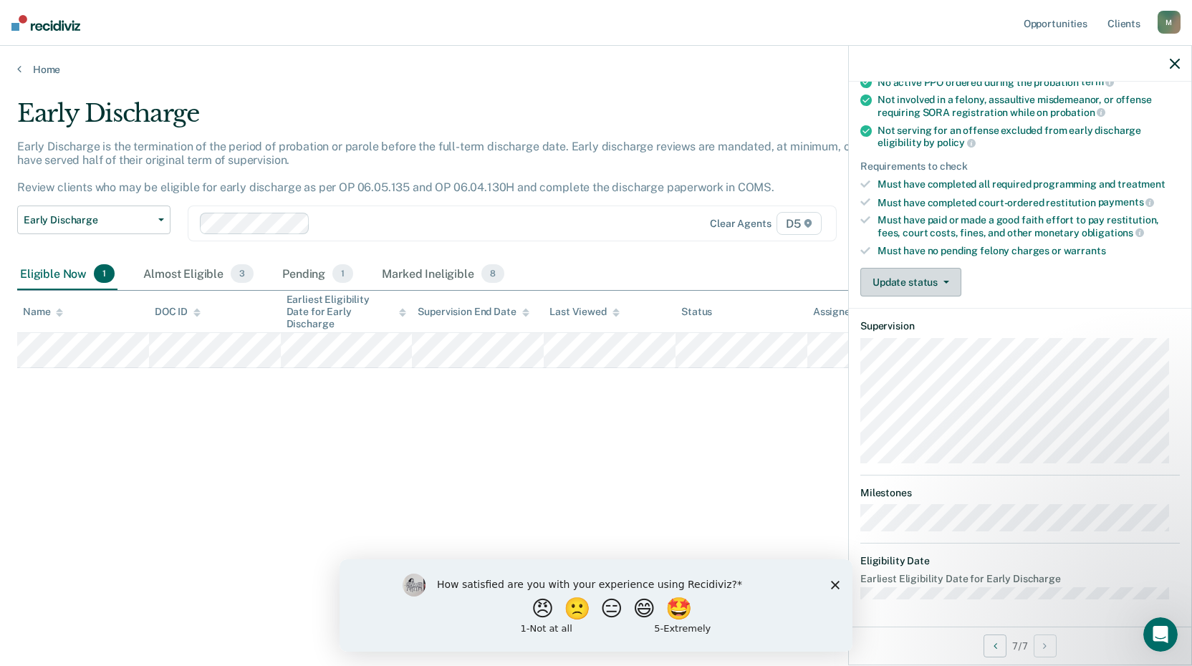
click at [949, 280] on button "Update status" at bounding box center [911, 282] width 101 height 29
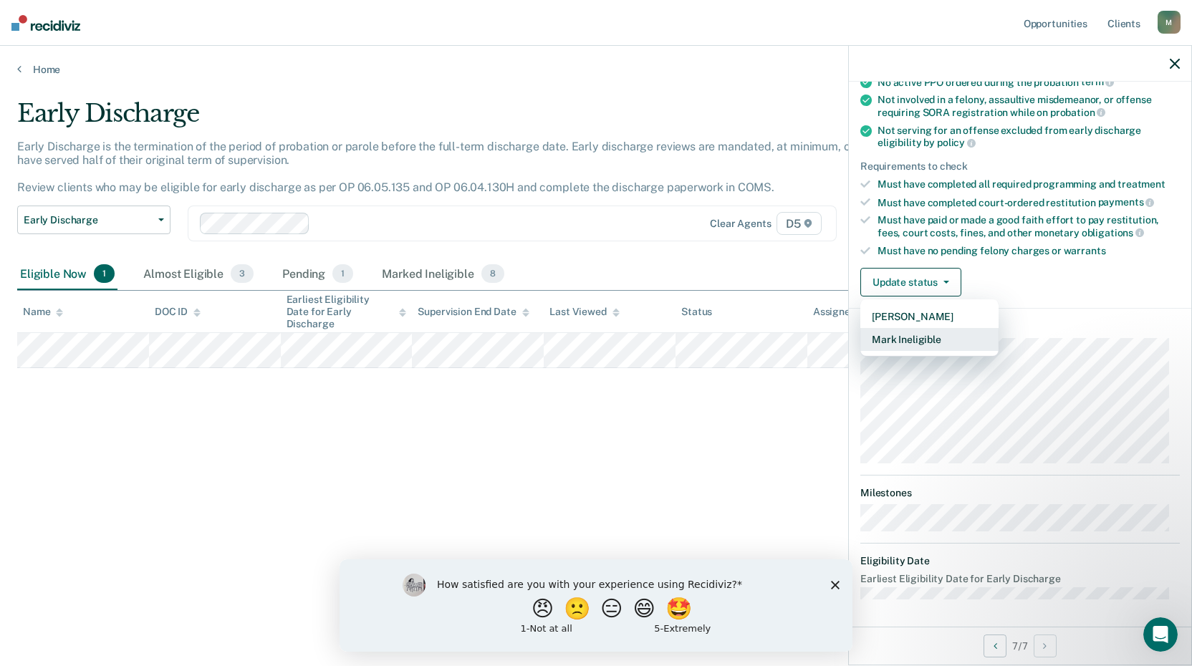
click at [942, 340] on button "Mark Ineligible" at bounding box center [930, 339] width 138 height 23
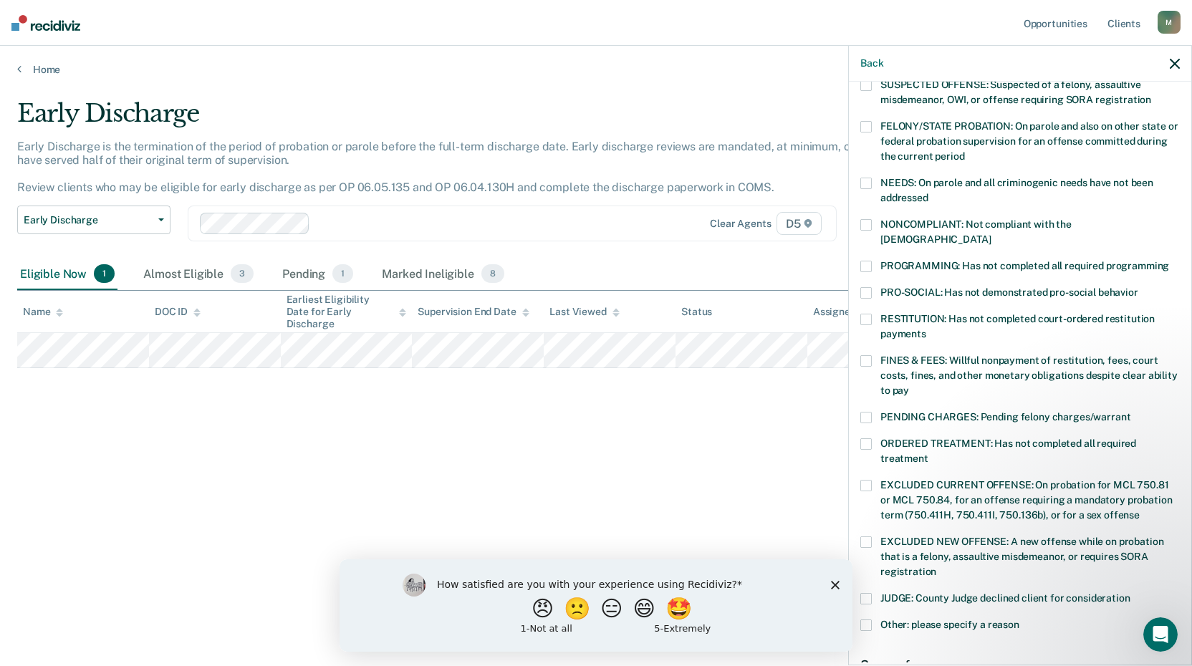
click at [868, 412] on span at bounding box center [866, 417] width 11 height 11
click at [868, 223] on span at bounding box center [866, 224] width 11 height 11
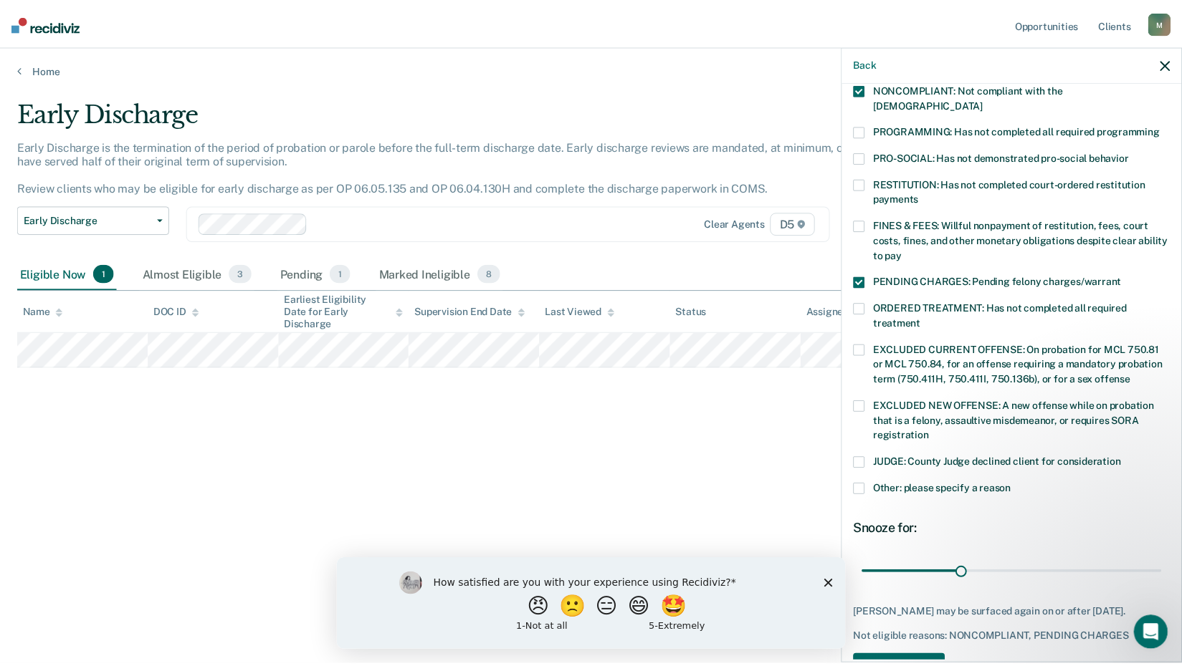
scroll to position [332, 0]
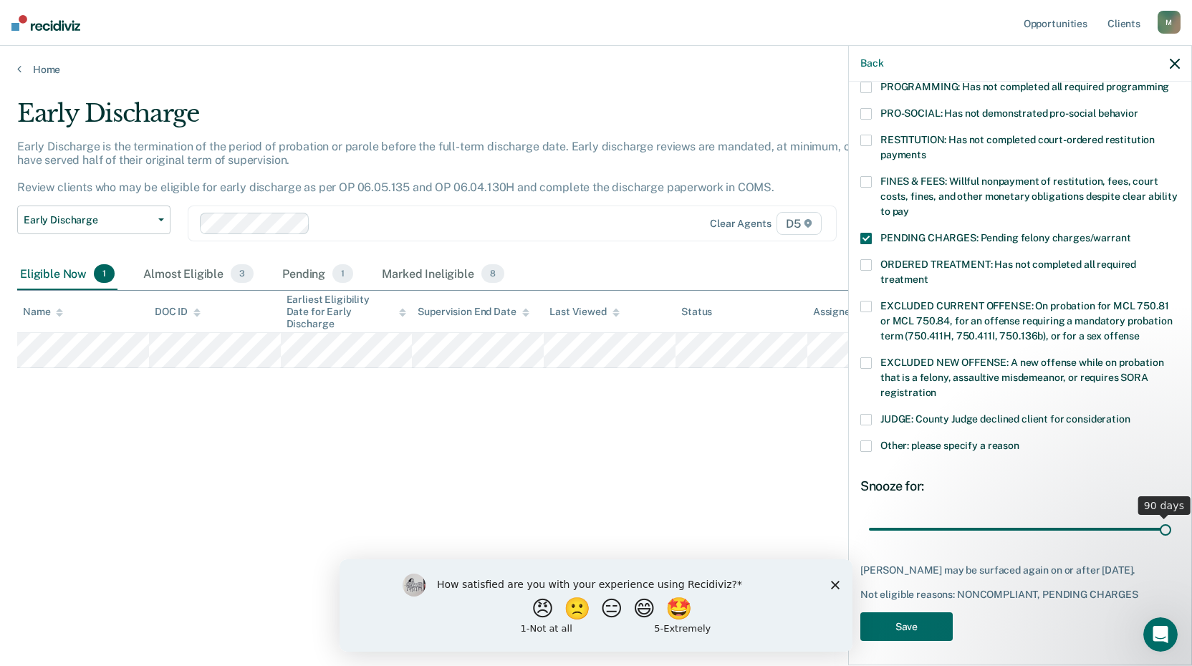
drag, startPoint x: 964, startPoint y: 512, endPoint x: 1159, endPoint y: 509, distance: 194.9
type input "90"
click at [1159, 517] on input "range" at bounding box center [1020, 529] width 302 height 25
click at [926, 613] on button "Save" at bounding box center [907, 627] width 92 height 29
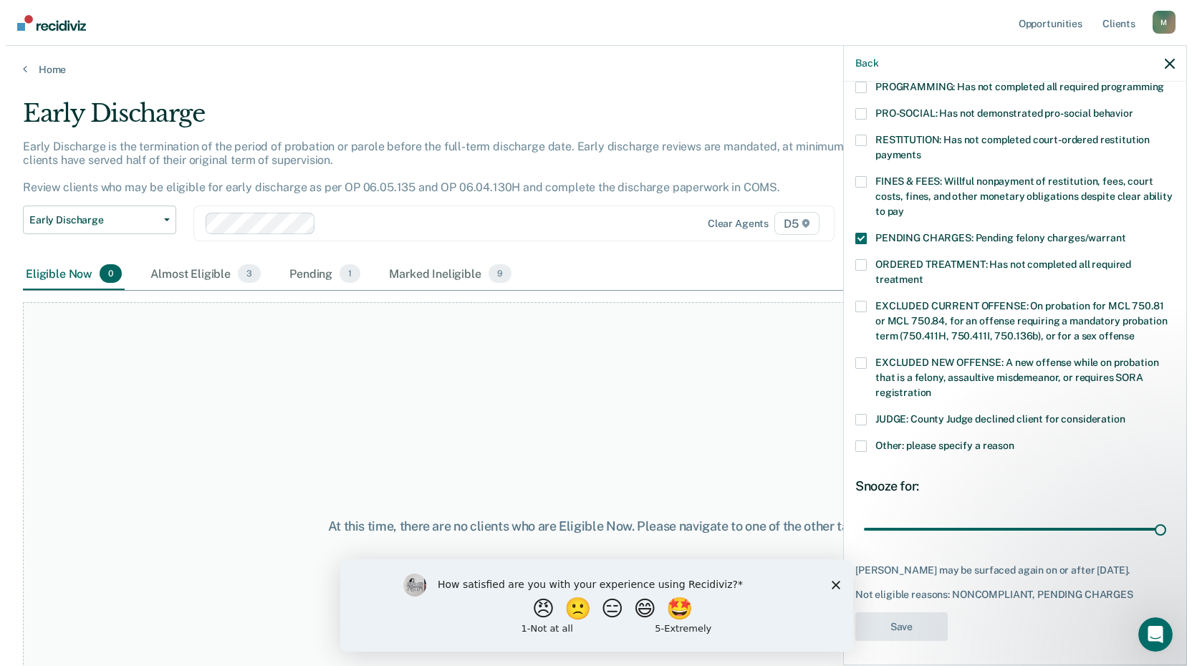
scroll to position [259, 0]
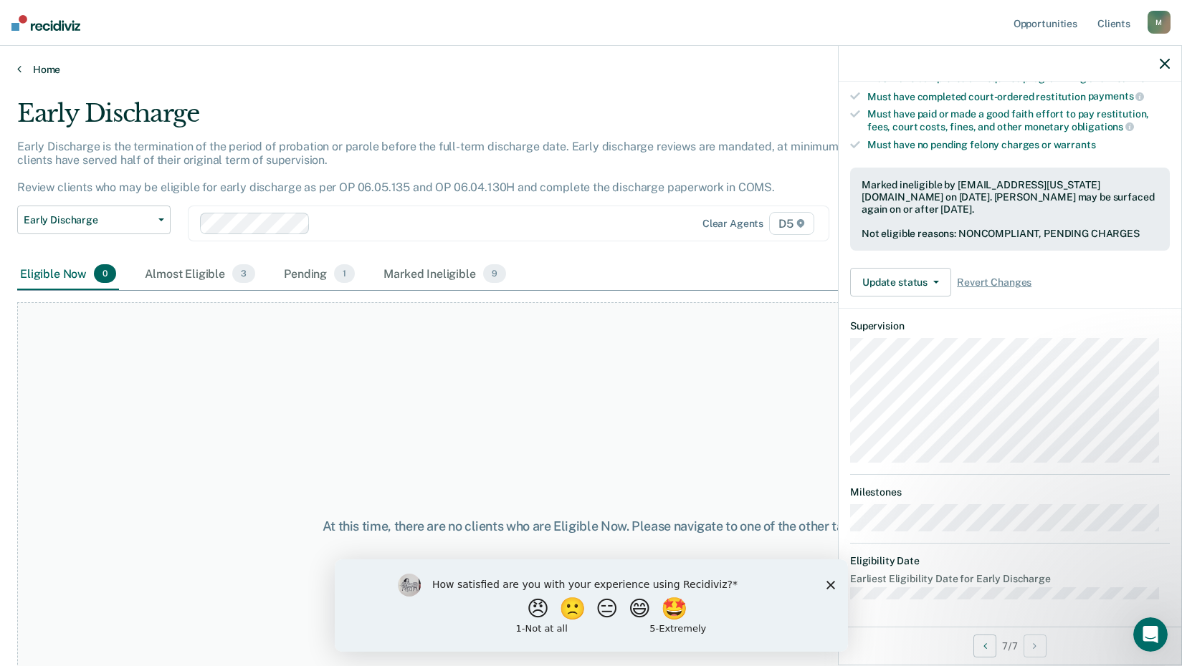
click at [20, 67] on icon at bounding box center [19, 68] width 4 height 11
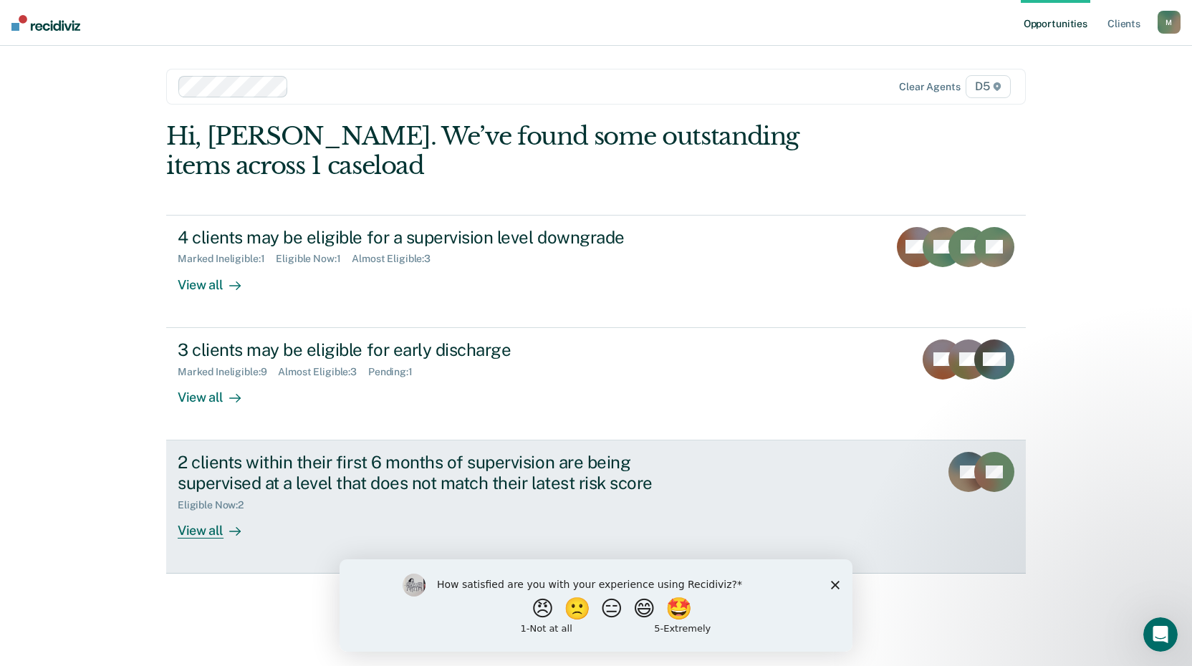
click at [207, 529] on div "View all" at bounding box center [218, 525] width 80 height 28
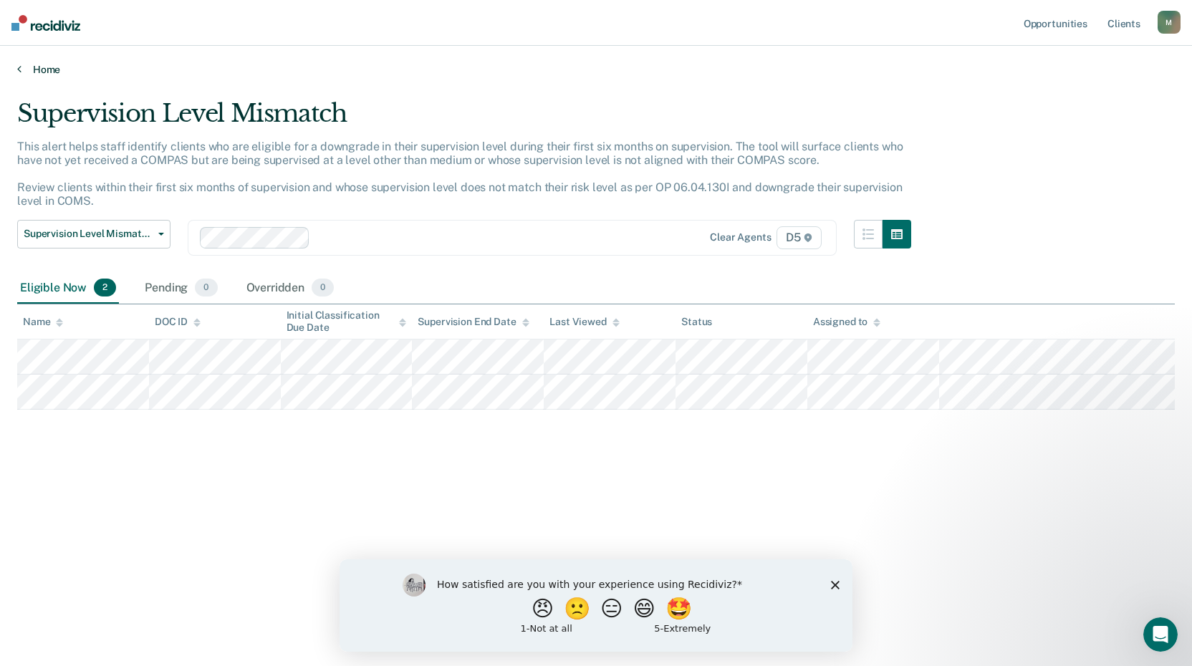
click at [24, 67] on link "Home" at bounding box center [596, 69] width 1158 height 13
